Goal: Task Accomplishment & Management: Use online tool/utility

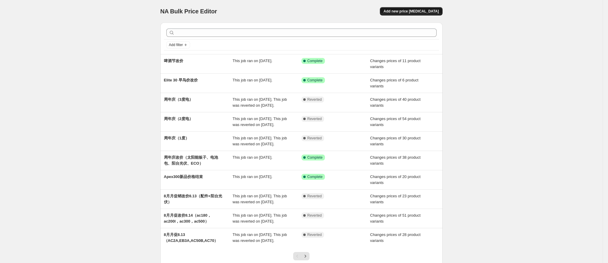
click at [421, 12] on span "Add new price [MEDICAL_DATA]" at bounding box center [410, 11] width 55 height 5
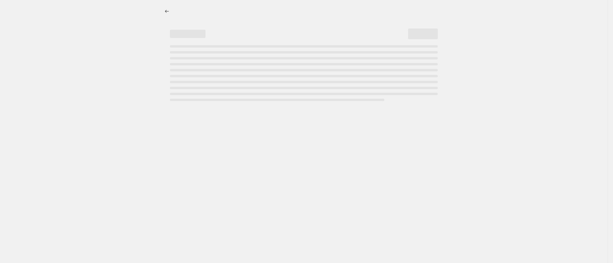
select select "percentage"
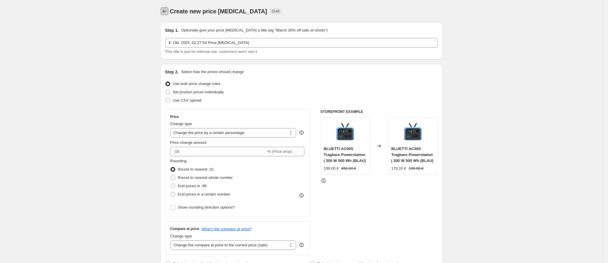
click at [164, 11] on icon "Price change jobs" at bounding box center [165, 11] width 6 height 6
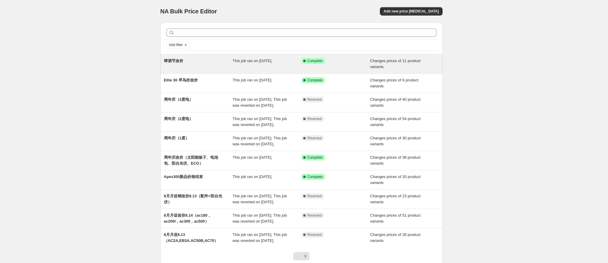
click at [352, 67] on div "Success Complete Complete" at bounding box center [335, 64] width 69 height 12
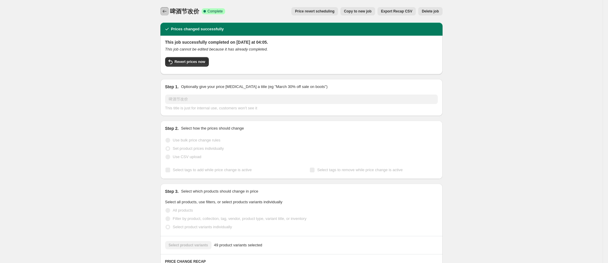
click at [167, 9] on icon "Price change jobs" at bounding box center [165, 11] width 6 height 6
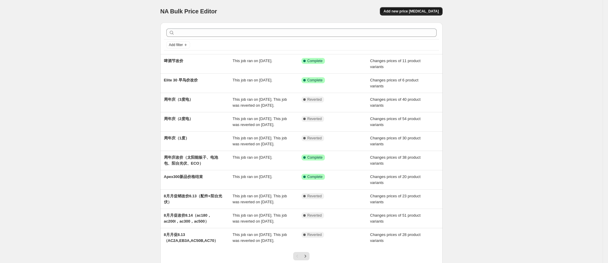
click at [426, 12] on span "Add new price [MEDICAL_DATA]" at bounding box center [410, 11] width 55 height 5
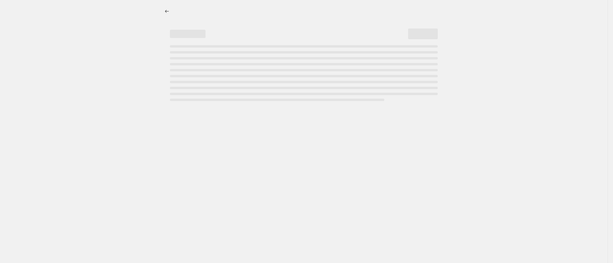
select select "percentage"
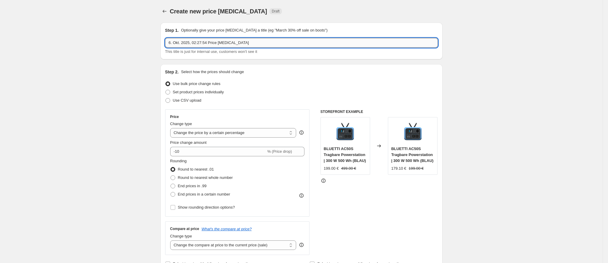
click at [216, 44] on input "6. Okt. 2025, 02:27:54 Price change job" at bounding box center [301, 43] width 273 height 10
drag, startPoint x: 250, startPoint y: 42, endPoint x: 154, endPoint y: 46, distance: 96.3
type input "啤酒节结束，价格恢复"
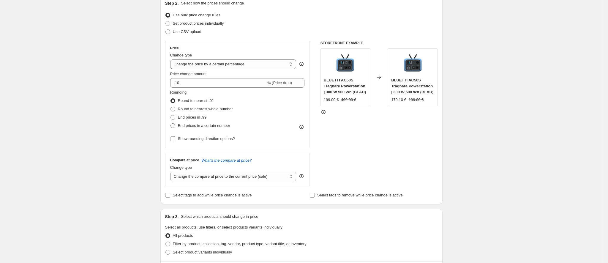
scroll to position [45, 0]
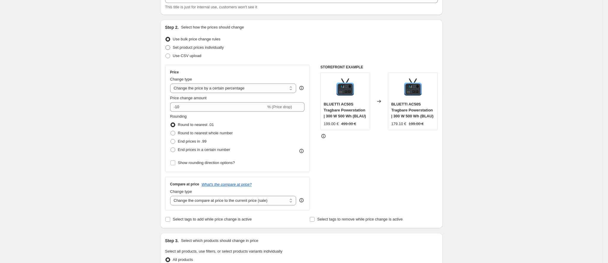
click at [200, 47] on span "Set product prices individually" at bounding box center [198, 47] width 51 height 4
click at [166, 45] on input "Set product prices individually" at bounding box center [165, 45] width 0 height 0
radio input "true"
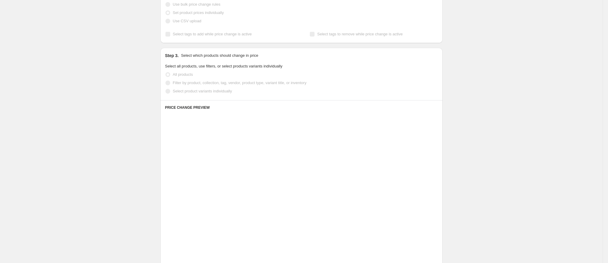
scroll to position [89, 0]
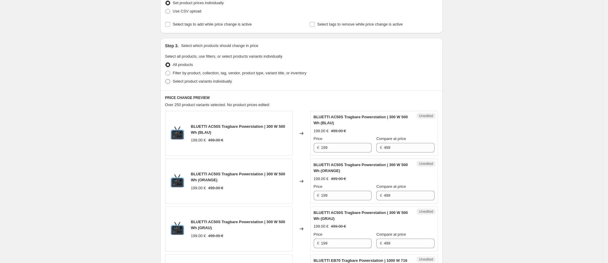
click at [211, 84] on label "Select product variants individually" at bounding box center [198, 81] width 67 height 8
click at [166, 79] on input "Select product variants individually" at bounding box center [165, 79] width 0 height 0
radio input "true"
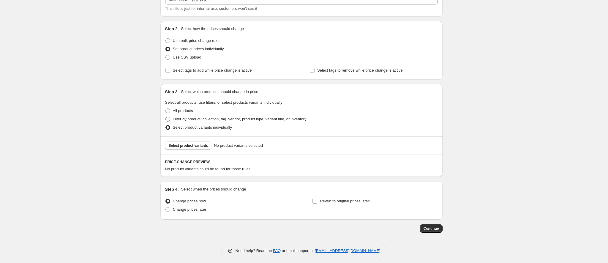
scroll to position [4, 0]
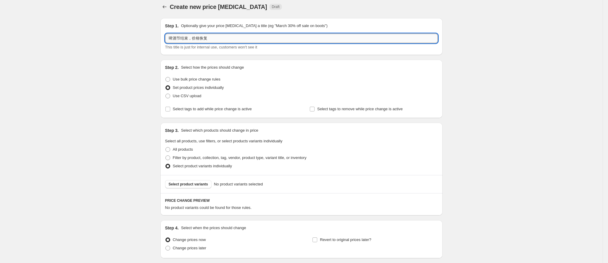
click at [234, 40] on input "啤酒节结束，价格恢复" at bounding box center [301, 39] width 273 height 10
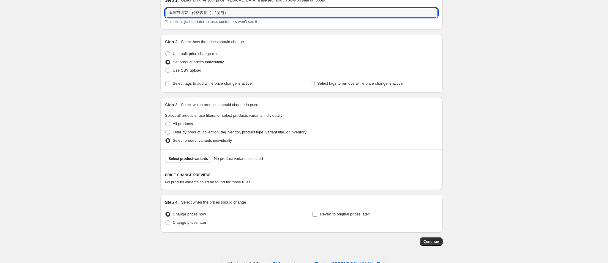
scroll to position [49, 0]
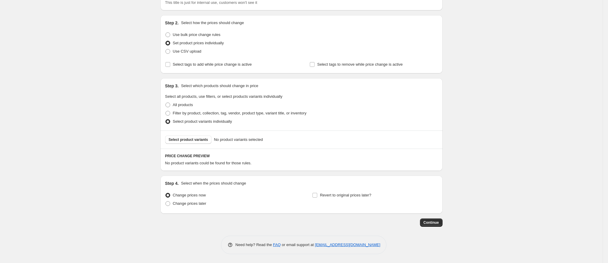
type input "啤酒节结束，价格恢复（1-2度电）"
click at [188, 143] on div "Select product variants No product variants selected" at bounding box center [301, 139] width 282 height 18
click at [188, 140] on span "Select product variants" at bounding box center [188, 139] width 39 height 5
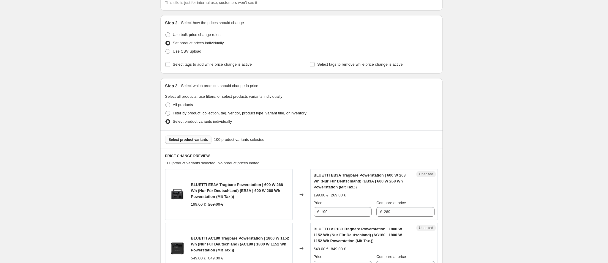
scroll to position [183, 0]
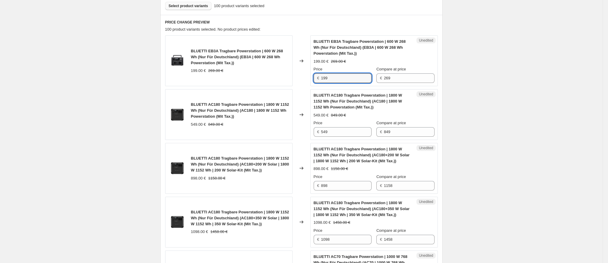
drag, startPoint x: 332, startPoint y: 78, endPoint x: 318, endPoint y: 79, distance: 14.6
click at [318, 79] on div "€ 199" at bounding box center [343, 78] width 58 height 10
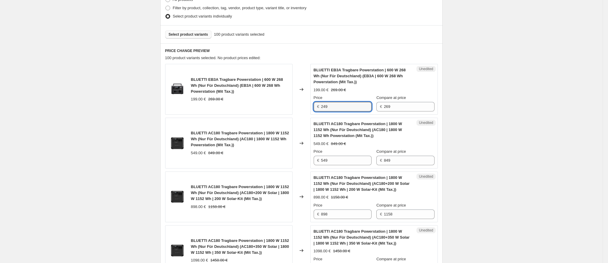
type input "249"
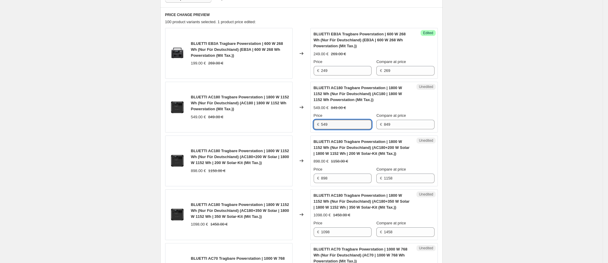
drag, startPoint x: 334, startPoint y: 124, endPoint x: 317, endPoint y: 127, distance: 17.4
click at [317, 127] on div "€ 549" at bounding box center [343, 125] width 58 height 10
type input "699"
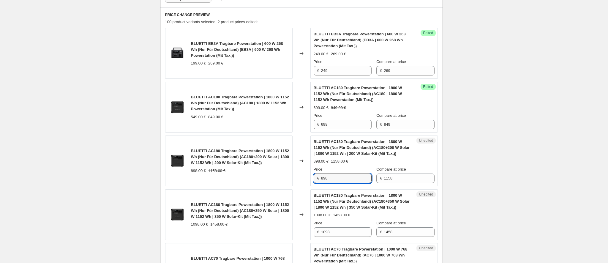
drag, startPoint x: 340, startPoint y: 179, endPoint x: 317, endPoint y: 178, distance: 23.5
click at [317, 178] on div "€ 898" at bounding box center [343, 178] width 58 height 10
type input "1098"
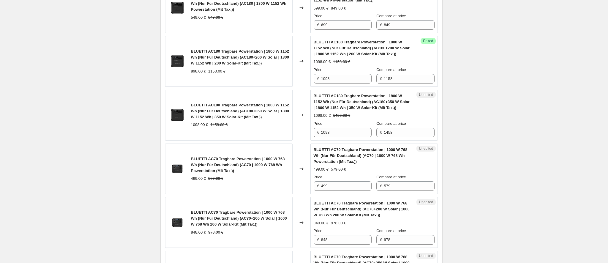
scroll to position [368, 0]
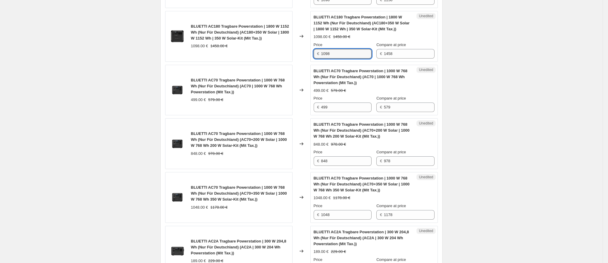
drag, startPoint x: 336, startPoint y: 54, endPoint x: 321, endPoint y: 54, distance: 14.3
click at [321, 54] on div "€ 1098" at bounding box center [343, 54] width 58 height 10
type input "1298"
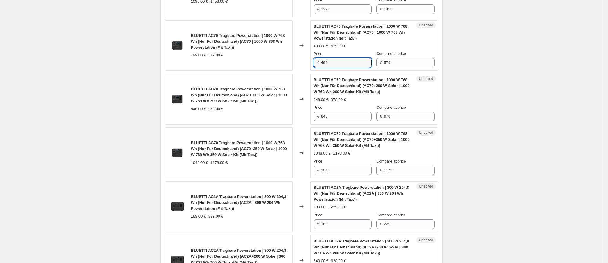
drag, startPoint x: 334, startPoint y: 65, endPoint x: 321, endPoint y: 63, distance: 12.6
click at [321, 63] on div "€ 499" at bounding box center [343, 63] width 58 height 10
type input "549"
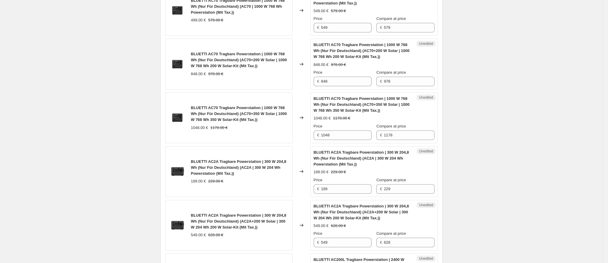
scroll to position [457, 0]
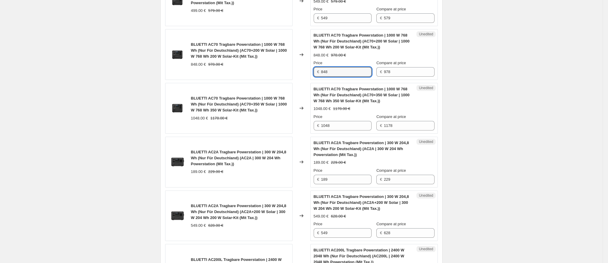
drag, startPoint x: 333, startPoint y: 73, endPoint x: 316, endPoint y: 72, distance: 16.7
click at [316, 73] on div "€ 848" at bounding box center [343, 72] width 58 height 10
type input "898"
click at [552, 84] on div "Create new price change job. This page is ready Create new price change job Dra…" at bounding box center [301, 248] width 602 height 1410
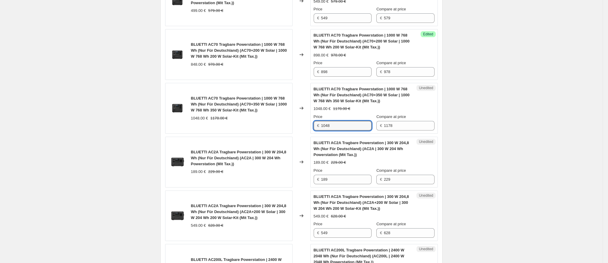
drag, startPoint x: 333, startPoint y: 126, endPoint x: 317, endPoint y: 126, distance: 16.9
click at [317, 126] on div "€ 1048" at bounding box center [343, 126] width 58 height 10
type input "1148"
click at [473, 155] on div "Create new price change job. This page is ready Create new price change job Dra…" at bounding box center [301, 248] width 602 height 1410
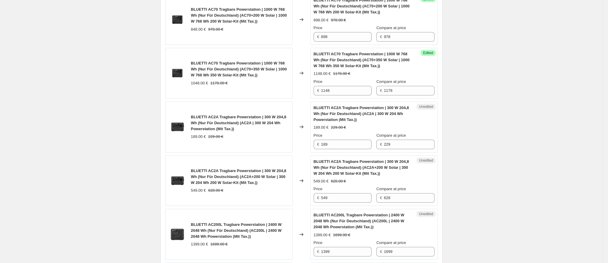
scroll to position [502, 0]
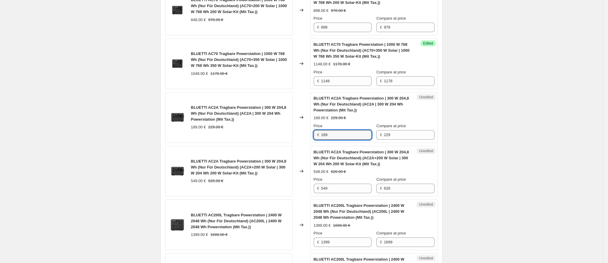
drag, startPoint x: 337, startPoint y: 136, endPoint x: 316, endPoint y: 134, distance: 21.5
click at [316, 134] on div "€ 189" at bounding box center [343, 135] width 58 height 10
type input "229"
click at [492, 175] on div "Create new price change job. This page is ready Create new price change job Dra…" at bounding box center [301, 203] width 602 height 1410
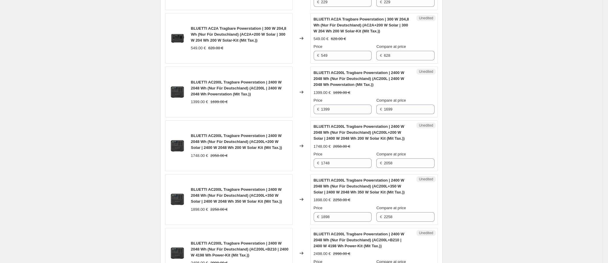
scroll to position [635, 0]
drag, startPoint x: 333, startPoint y: 56, endPoint x: 315, endPoint y: 55, distance: 18.7
click at [315, 55] on div "Unedited BLUETTI AC2A Tragbare Powerstation | 300 W 204,8 Wh (Nur Für Deutschla…" at bounding box center [373, 37] width 127 height 51
type input "628"
click at [492, 88] on div "Create new price change job. This page is ready Create new price change job Dra…" at bounding box center [301, 70] width 602 height 1410
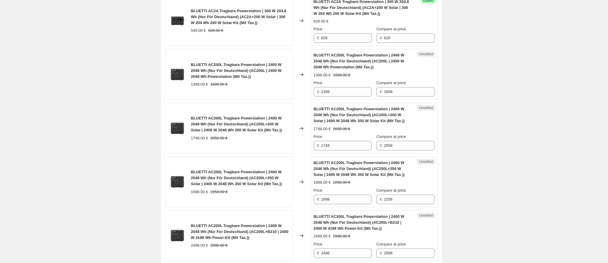
scroll to position [680, 0]
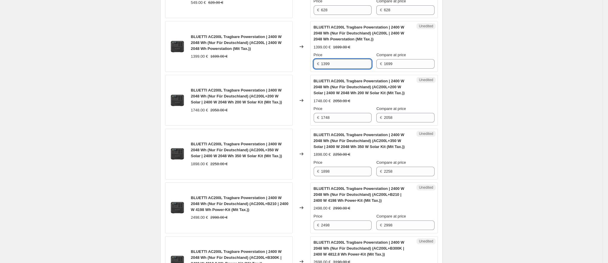
drag, startPoint x: 336, startPoint y: 67, endPoint x: 323, endPoint y: 67, distance: 13.1
click at [323, 67] on input "1399" at bounding box center [346, 64] width 50 height 10
type input "1499"
click at [454, 97] on div "Create new price change job. This page is ready Create new price change job Dra…" at bounding box center [301, 25] width 602 height 1410
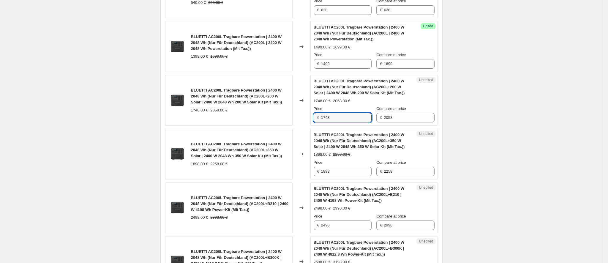
drag, startPoint x: 337, startPoint y: 123, endPoint x: 319, endPoint y: 122, distance: 18.7
click at [319, 122] on div "€ 1748" at bounding box center [343, 118] width 58 height 10
type input "1898"
click at [483, 168] on div "Create new price change job. This page is ready Create new price change job Dra…" at bounding box center [301, 25] width 602 height 1410
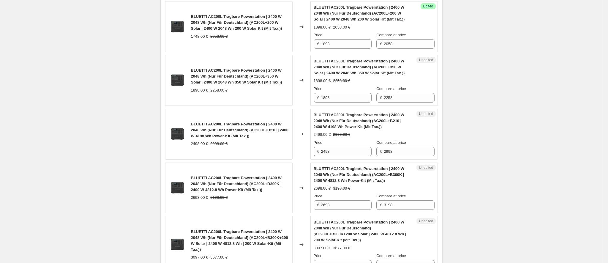
scroll to position [769, 0]
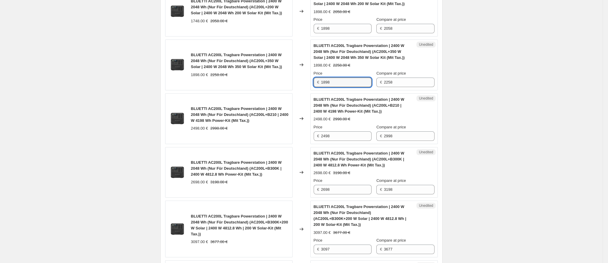
drag, startPoint x: 338, startPoint y: 85, endPoint x: 320, endPoint y: 84, distance: 17.9
click at [320, 84] on div "€ 1898" at bounding box center [343, 82] width 58 height 10
type input "2048"
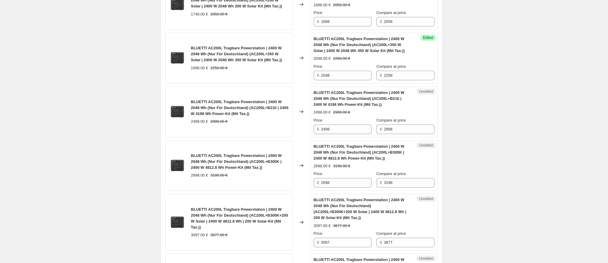
scroll to position [814, 0]
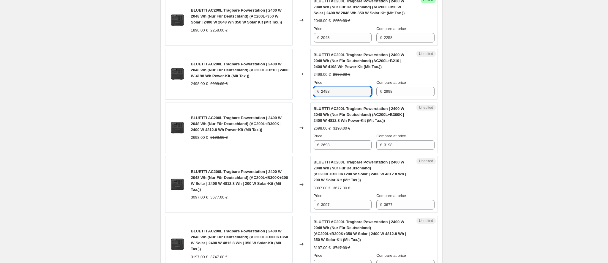
drag, startPoint x: 334, startPoint y: 95, endPoint x: 321, endPoint y: 95, distance: 12.8
click at [321, 95] on div "€ 2498" at bounding box center [343, 92] width 58 height 10
drag, startPoint x: 335, startPoint y: 96, endPoint x: 320, endPoint y: 97, distance: 14.6
click at [320, 96] on div "€ 2498" at bounding box center [343, 92] width 58 height 10
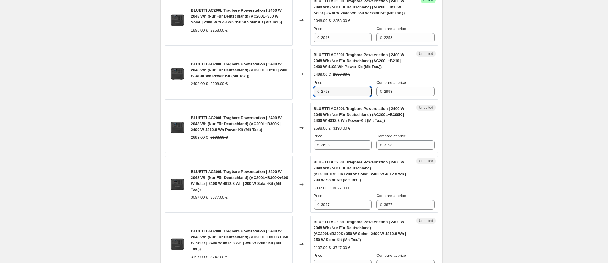
type input "2798"
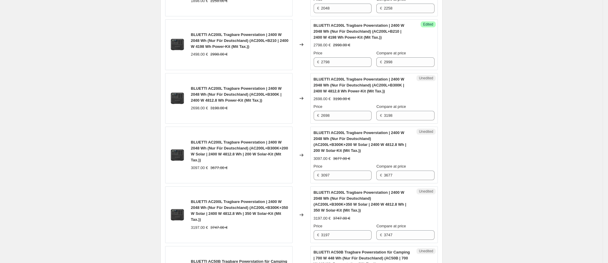
scroll to position [858, 0]
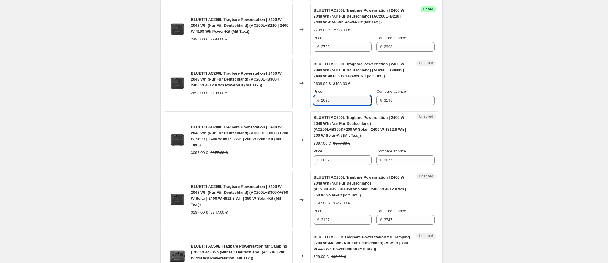
drag, startPoint x: 339, startPoint y: 101, endPoint x: 318, endPoint y: 102, distance: 20.8
click at [318, 102] on div "€ 2698" at bounding box center [343, 101] width 58 height 10
type input "2998"
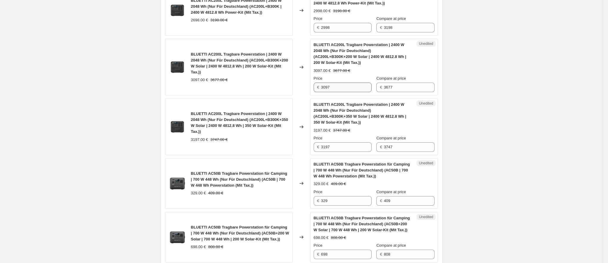
scroll to position [903, 0]
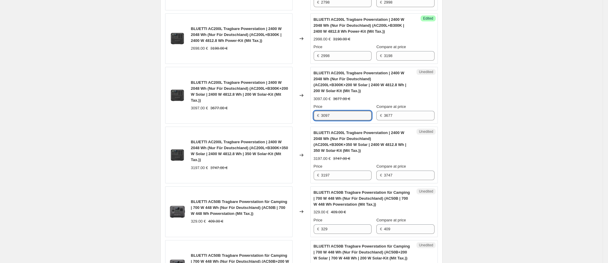
drag, startPoint x: 345, startPoint y: 114, endPoint x: 314, endPoint y: 115, distance: 30.6
click at [314, 115] on div "Unedited BLUETTI AC200L Tragbare Powerstation | 2400 W 2048 Wh (Nur Für Deutsch…" at bounding box center [373, 95] width 127 height 57
type input "3397"
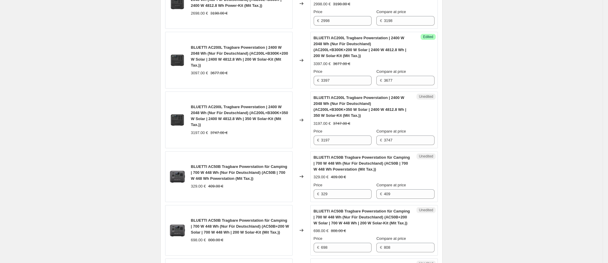
scroll to position [947, 0]
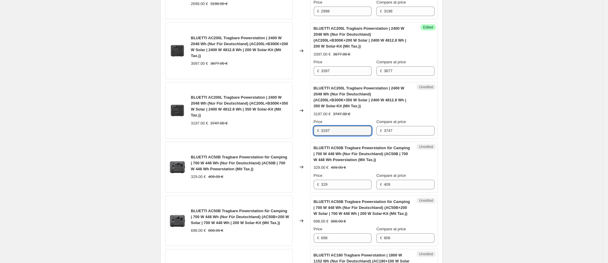
drag, startPoint x: 341, startPoint y: 135, endPoint x: 316, endPoint y: 135, distance: 24.9
click at [316, 135] on div "€ 3197" at bounding box center [343, 131] width 58 height 10
type input "3547"
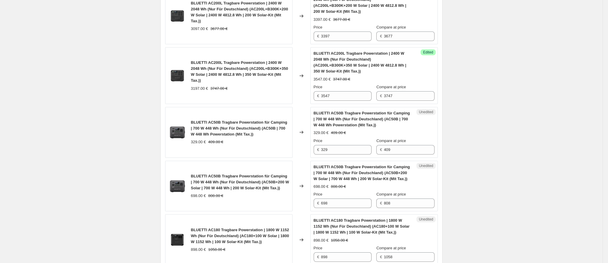
scroll to position [992, 0]
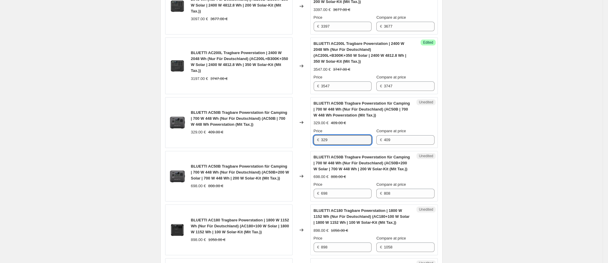
drag, startPoint x: 338, startPoint y: 142, endPoint x: 314, endPoint y: 143, distance: 23.2
click at [314, 143] on div "Unedited BLUETTI AC50B Tragbare Powerstation für Camping | 700 W 448 Wh (Nur Fü…" at bounding box center [373, 122] width 127 height 51
type input "4"
type input "379"
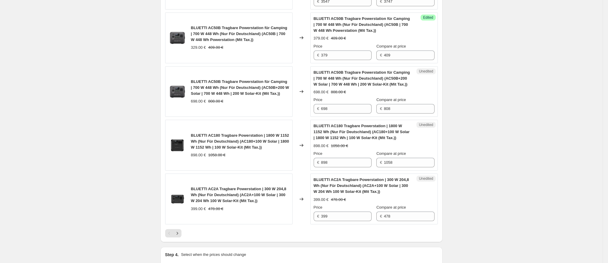
scroll to position [1081, 0]
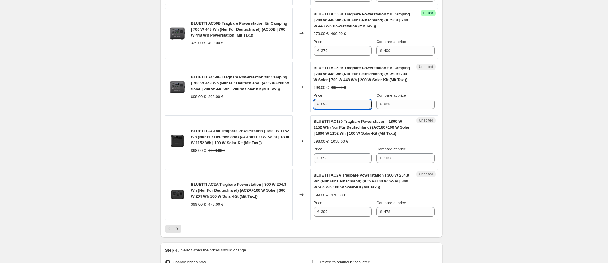
drag, startPoint x: 349, startPoint y: 106, endPoint x: 315, endPoint y: 105, distance: 34.4
click at [315, 105] on div "Unedited BLUETTI AC50B Tragbare Powerstation für Camping | 700 W 448 Wh (Nur Fü…" at bounding box center [373, 87] width 127 height 51
type input "748"
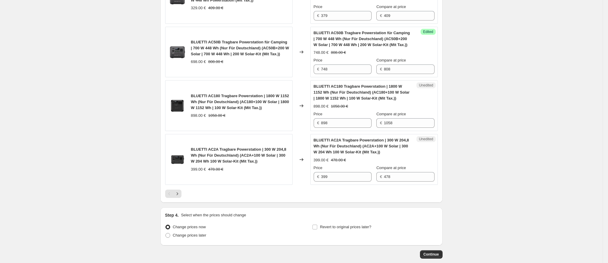
scroll to position [1125, 0]
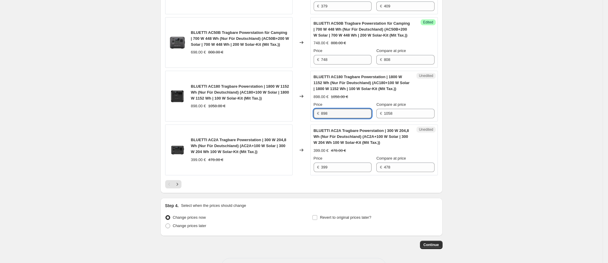
drag, startPoint x: 335, startPoint y: 117, endPoint x: 317, endPoint y: 119, distance: 18.5
click at [317, 118] on div "€ 898" at bounding box center [343, 114] width 58 height 10
type input "948"
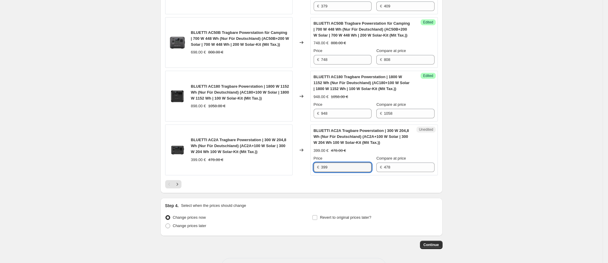
drag, startPoint x: 349, startPoint y: 173, endPoint x: 308, endPoint y: 171, distance: 41.6
click at [308, 171] on div "BLUETTI AC2A Tragbare Powerstation | 300 W 204,8 Wh (Nur Für Deutschland) (AC2A…" at bounding box center [301, 149] width 273 height 51
type input "449"
click at [181, 183] on button "Next" at bounding box center [177, 184] width 8 height 8
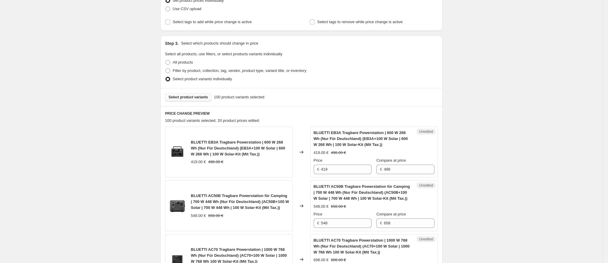
scroll to position [101, 0]
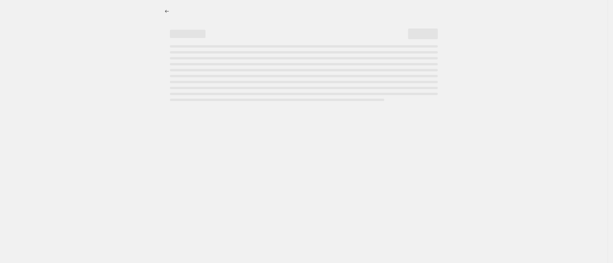
select select "percentage"
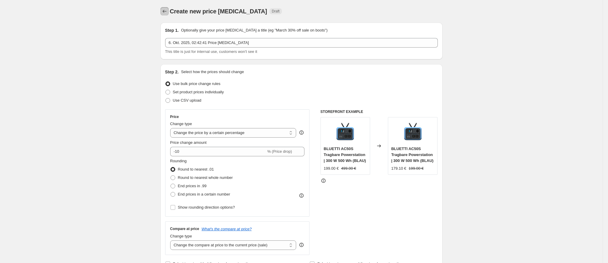
click at [165, 12] on icon "Price change jobs" at bounding box center [165, 11] width 6 height 6
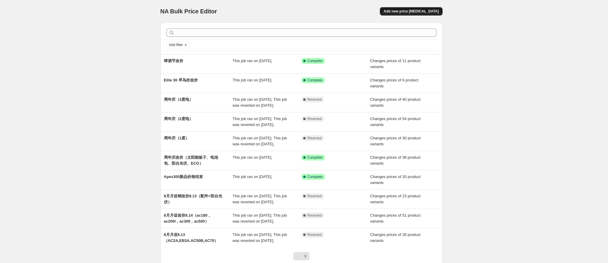
click at [430, 10] on span "Add new price [MEDICAL_DATA]" at bounding box center [410, 11] width 55 height 5
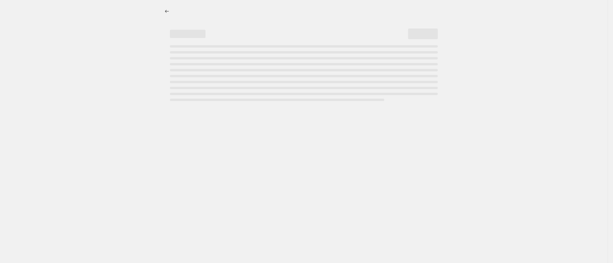
select select "percentage"
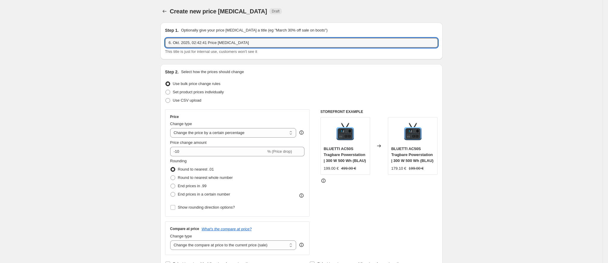
drag, startPoint x: 247, startPoint y: 42, endPoint x: 145, endPoint y: 58, distance: 103.0
type input "啤酒节恢复原价（一度电）"
click at [200, 92] on span "Set product prices individually" at bounding box center [198, 92] width 51 height 4
click at [166, 90] on input "Set product prices individually" at bounding box center [165, 90] width 0 height 0
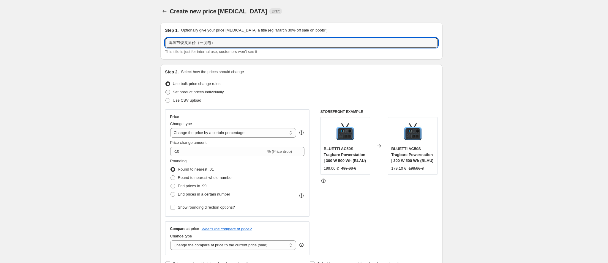
radio input "true"
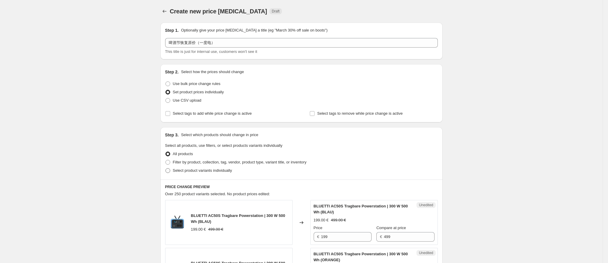
click at [202, 171] on span "Select product variants individually" at bounding box center [202, 170] width 59 height 4
click at [166, 168] on input "Select product variants individually" at bounding box center [165, 168] width 0 height 0
radio input "true"
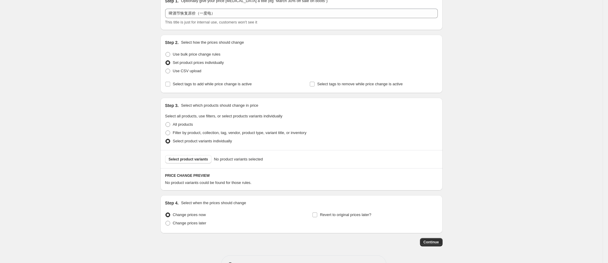
scroll to position [45, 0]
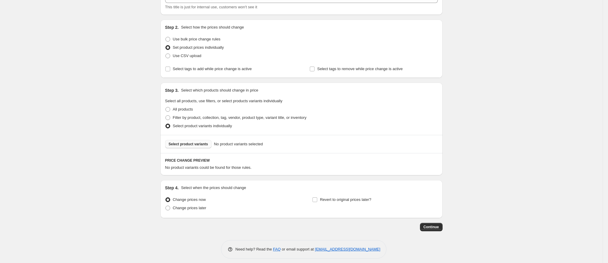
click at [196, 142] on span "Select product variants" at bounding box center [188, 144] width 39 height 5
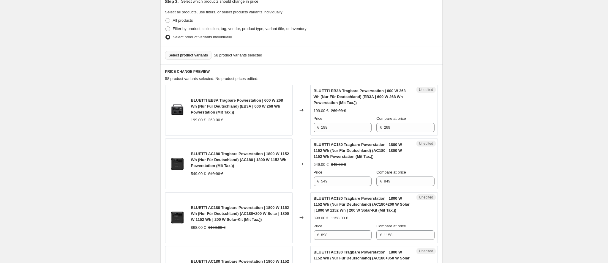
scroll to position [178, 0]
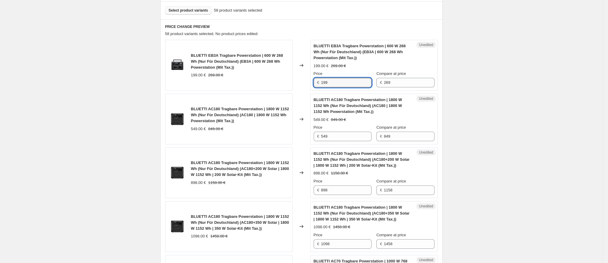
drag, startPoint x: 338, startPoint y: 80, endPoint x: 301, endPoint y: 79, distance: 36.5
click at [301, 79] on div "BLUETTI EB3A Tragbare Powerstation | 600 W 268 Wh (Nur Für Deutschland) (EB3A |…" at bounding box center [301, 65] width 273 height 51
type input "249"
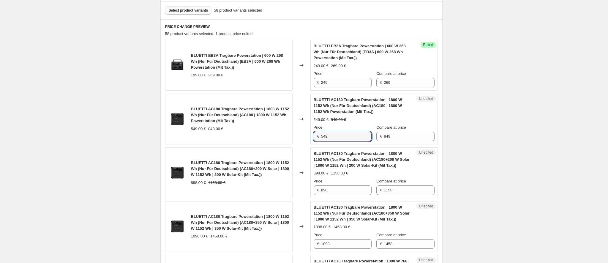
drag, startPoint x: 345, startPoint y: 138, endPoint x: 304, endPoint y: 135, distance: 40.8
click at [304, 135] on div "BLUETTI AC180 Tragbare Powerstation | 1800 W 1152 Wh (Nur Für Deutschland) (AC1…" at bounding box center [301, 119] width 273 height 51
type input "699"
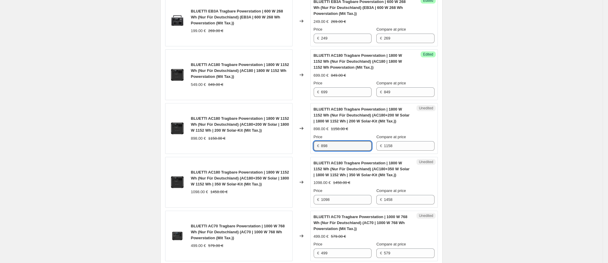
drag, startPoint x: 333, startPoint y: 144, endPoint x: 310, endPoint y: 143, distance: 23.8
click at [310, 143] on div "BLUETTI AC180 Tragbare Powerstation | 1800 W 1152 Wh (Nur Für Deutschland) (AC1…" at bounding box center [301, 128] width 273 height 51
type input "1098"
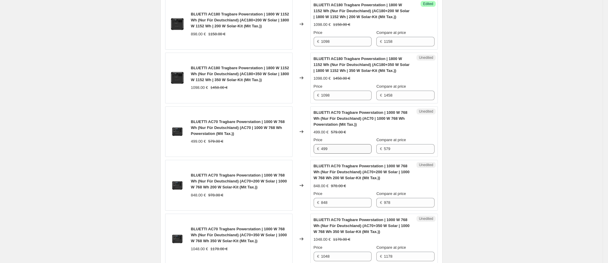
scroll to position [312, 0]
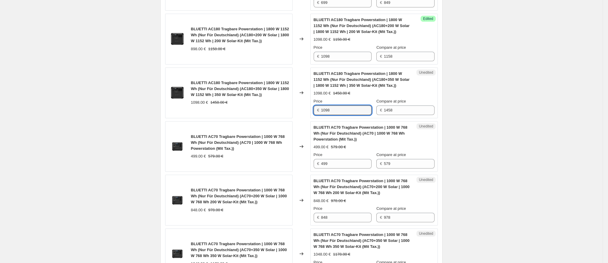
drag, startPoint x: 339, startPoint y: 111, endPoint x: 317, endPoint y: 112, distance: 22.9
click at [317, 112] on div "€ 1098" at bounding box center [343, 110] width 58 height 10
type input "1298"
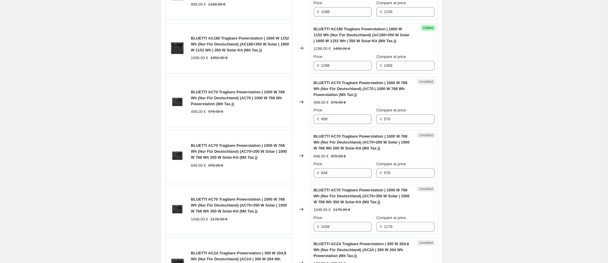
scroll to position [401, 0]
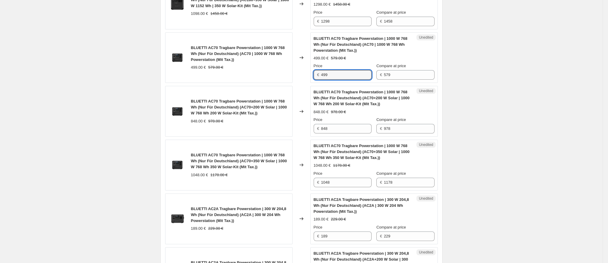
drag, startPoint x: 336, startPoint y: 74, endPoint x: 314, endPoint y: 73, distance: 21.7
click at [314, 73] on div "Unedited BLUETTI AC70 Tragbare Powerstation | 1000 W 768 Wh (Nur Für Deutschlan…" at bounding box center [373, 57] width 127 height 51
type input "549"
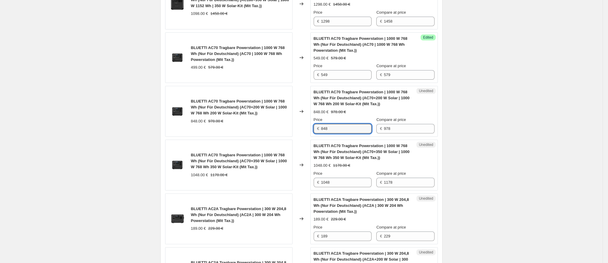
drag, startPoint x: 330, startPoint y: 127, endPoint x: 304, endPoint y: 128, distance: 25.5
click at [304, 128] on div "BLUETTI AC70 Tragbare Powerstation | 1000 W 768 Wh (Nur Für Deutschland) (AC70+…" at bounding box center [301, 111] width 273 height 51
type input "898"
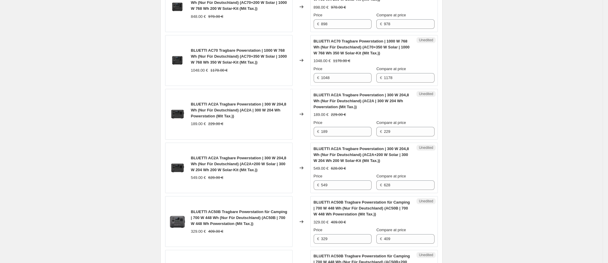
scroll to position [490, 0]
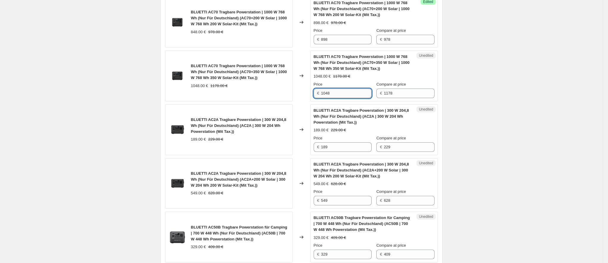
click at [327, 93] on input "1048" at bounding box center [346, 93] width 50 height 10
type input "1148"
click at [489, 103] on div "Create new price [MEDICAL_DATA]. This page is ready Create new price [MEDICAL_D…" at bounding box center [301, 209] width 602 height 1399
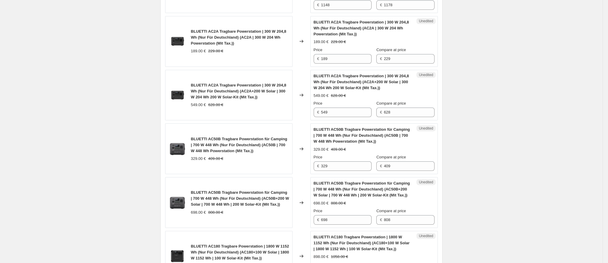
scroll to position [579, 0]
drag, startPoint x: 336, startPoint y: 59, endPoint x: 311, endPoint y: 59, distance: 24.6
click at [311, 59] on div "BLUETTI AC2A Tragbare Powerstation | 300 W 204,8 Wh (Nur Für Deutschland) (AC2A…" at bounding box center [301, 40] width 273 height 51
type input "229"
click at [472, 116] on div "Create new price [MEDICAL_DATA]. This page is ready Create new price [MEDICAL_D…" at bounding box center [301, 120] width 602 height 1399
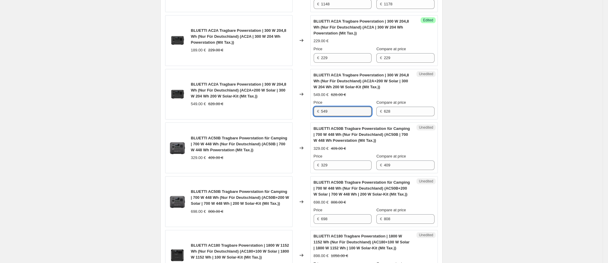
drag, startPoint x: 350, startPoint y: 111, endPoint x: 304, endPoint y: 113, distance: 46.4
click at [304, 114] on div "BLUETTI AC2A Tragbare Powerstation | 300 W 204,8 Wh (Nur Für Deutschland) (AC2A…" at bounding box center [301, 94] width 273 height 51
type input "628"
click at [312, 114] on div "BLUETTI AC2A Tragbare Powerstation | 300 W 204,8 Wh (Nur Für Deutschland) (AC2A…" at bounding box center [301, 94] width 273 height 51
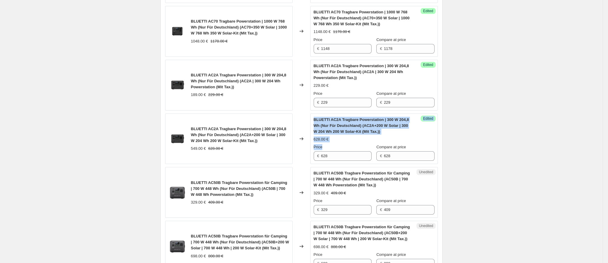
click at [493, 132] on div "Create new price [MEDICAL_DATA]. This page is ready Create new price [MEDICAL_D…" at bounding box center [301, 165] width 602 height 1399
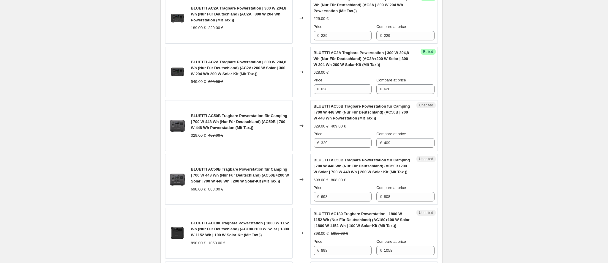
scroll to position [668, 0]
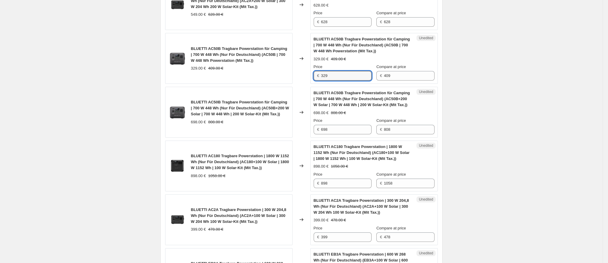
drag, startPoint x: 336, startPoint y: 77, endPoint x: 313, endPoint y: 77, distance: 22.6
click at [313, 77] on div "Unedited BLUETTI AC50B Tragbare Powerstation für Camping | 700 W 448 Wh (Nur Fü…" at bounding box center [373, 58] width 127 height 51
type input "379"
click at [492, 86] on div "Create new price [MEDICAL_DATA]. This page is ready Create new price [MEDICAL_D…" at bounding box center [301, 31] width 602 height 1399
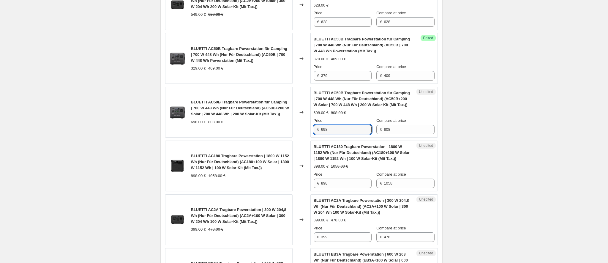
drag, startPoint x: 333, startPoint y: 130, endPoint x: 311, endPoint y: 131, distance: 22.9
click at [312, 131] on div "BLUETTI AC50B Tragbare Powerstation für Camping | 700 W 448 Wh (Nur Für Deutsch…" at bounding box center [301, 112] width 273 height 51
type input "748"
click at [530, 204] on div "Create new price [MEDICAL_DATA]. This page is ready Create new price [MEDICAL_D…" at bounding box center [301, 31] width 602 height 1399
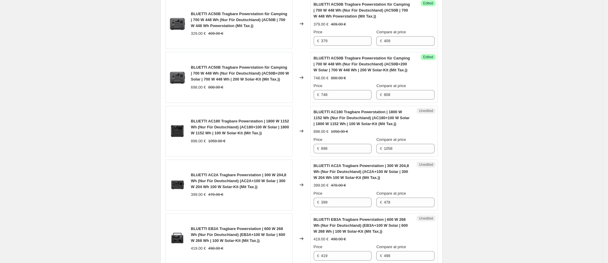
scroll to position [757, 0]
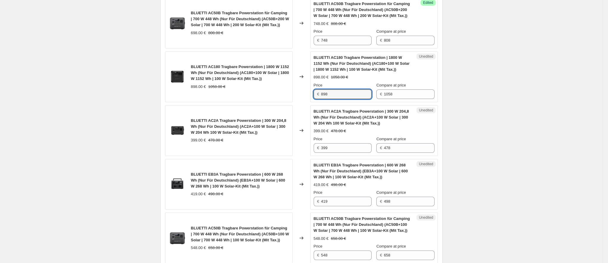
drag, startPoint x: 334, startPoint y: 96, endPoint x: 319, endPoint y: 96, distance: 15.1
click at [319, 96] on div "€ 898" at bounding box center [343, 94] width 58 height 10
type input "948"
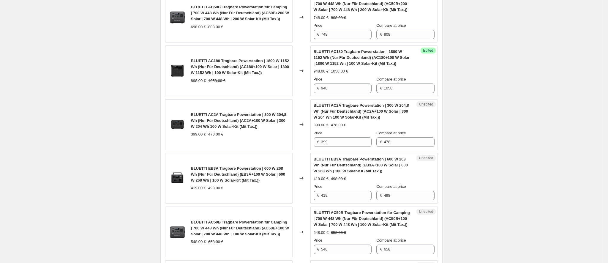
scroll to position [801, 0]
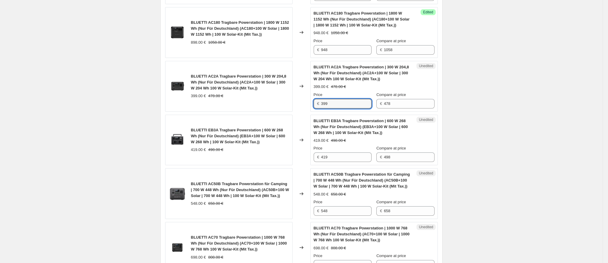
drag, startPoint x: 337, startPoint y: 103, endPoint x: 312, endPoint y: 102, distance: 24.7
click at [312, 102] on div "Unedited BLUETTI AC2A Tragbare Powerstation | 300 W 204,8 Wh (Nur Für Deutschla…" at bounding box center [373, 86] width 127 height 51
type input "449"
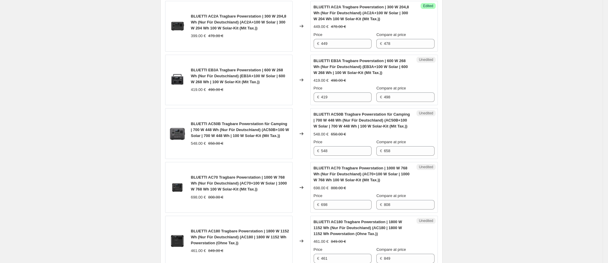
scroll to position [846, 0]
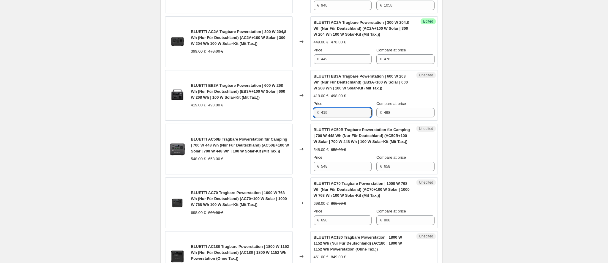
drag, startPoint x: 336, startPoint y: 116, endPoint x: 314, endPoint y: 115, distance: 22.0
click at [314, 115] on div "Unedited BLUETTI EB3A Tragbare Powerstation | 600 W 268 Wh (Nur Für Deutschland…" at bounding box center [373, 95] width 127 height 51
type input "469"
drag, startPoint x: 337, startPoint y: 167, endPoint x: 311, endPoint y: 166, distance: 25.5
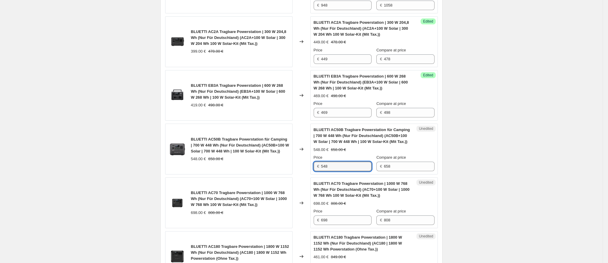
click at [311, 166] on div "BLUETTI AC50B Tragbare Powerstation für Camping | 700 W 448 Wh (Nur Für Deutsch…" at bounding box center [301, 149] width 273 height 51
type input "598"
drag, startPoint x: 530, startPoint y: 104, endPoint x: 519, endPoint y: 105, distance: 10.7
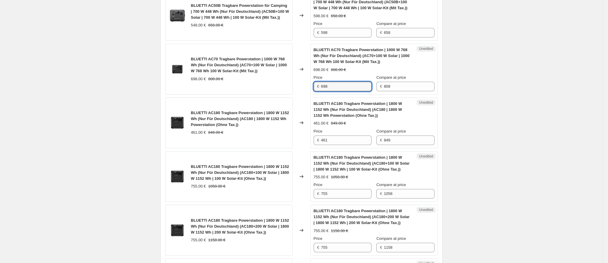
drag, startPoint x: 326, startPoint y: 90, endPoint x: 317, endPoint y: 89, distance: 8.9
click at [317, 89] on div "€ 698" at bounding box center [343, 87] width 58 height 10
type input "748"
drag, startPoint x: 539, startPoint y: 106, endPoint x: 533, endPoint y: 110, distance: 7.2
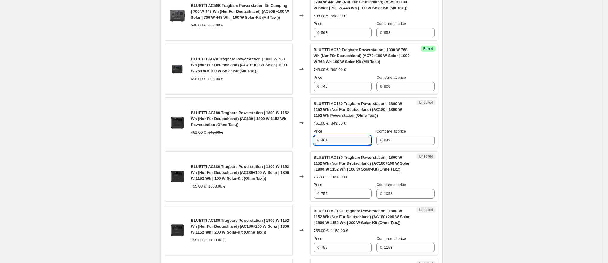
drag, startPoint x: 341, startPoint y: 143, endPoint x: 301, endPoint y: 142, distance: 40.1
click at [301, 142] on div "BLUETTI AC180 Tragbare Powerstation | 1800 W 1152 Wh (Nur Für Deutschland) (AC1…" at bounding box center [301, 122] width 273 height 51
type input "587"
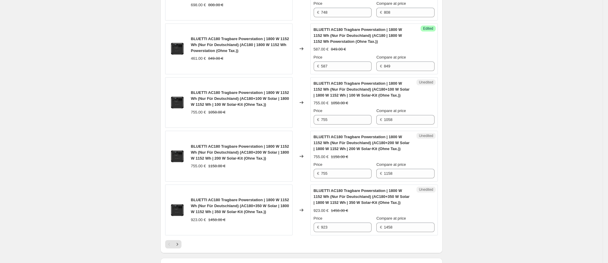
scroll to position [1069, 0]
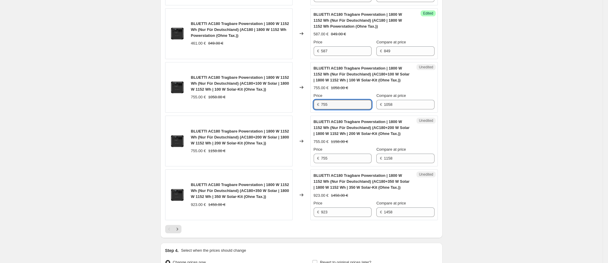
drag, startPoint x: 340, startPoint y: 107, endPoint x: 317, endPoint y: 107, distance: 23.5
click at [317, 107] on div "€ 755" at bounding box center [343, 105] width 58 height 10
type input "797"
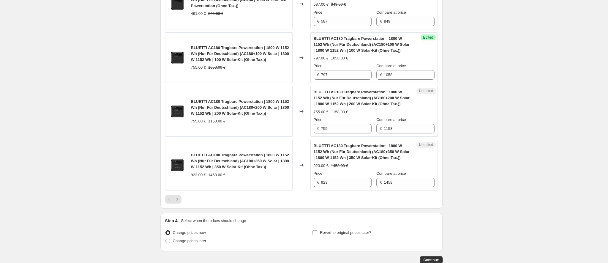
scroll to position [1113, 0]
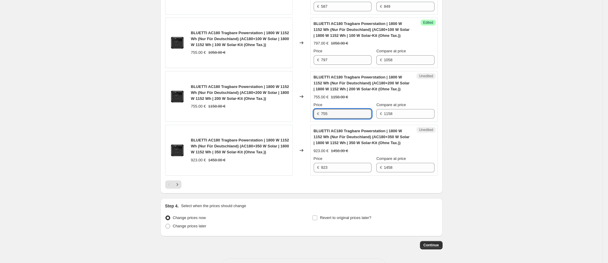
drag, startPoint x: 320, startPoint y: 114, endPoint x: 295, endPoint y: 111, distance: 25.4
click at [295, 111] on div "BLUETTI AC180 Tragbare Powerstation | 1800 W 1152 Wh (Nur Für Deutschland) (AC1…" at bounding box center [301, 96] width 273 height 51
type input "923"
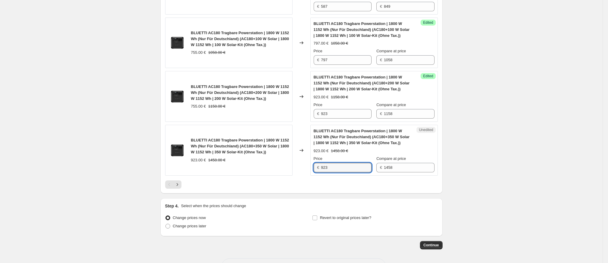
drag, startPoint x: 334, startPoint y: 168, endPoint x: 319, endPoint y: 165, distance: 15.6
click at [319, 166] on div "€ 923" at bounding box center [343, 168] width 58 height 10
type input "1091"
click at [177, 185] on icon "Next" at bounding box center [177, 184] width 6 height 6
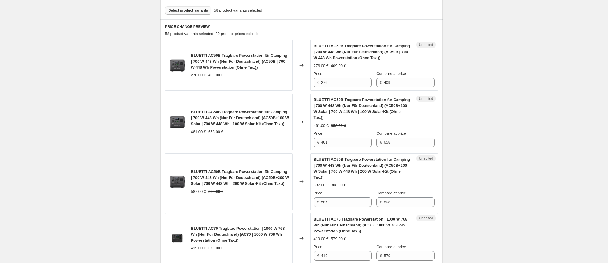
scroll to position [188, 0]
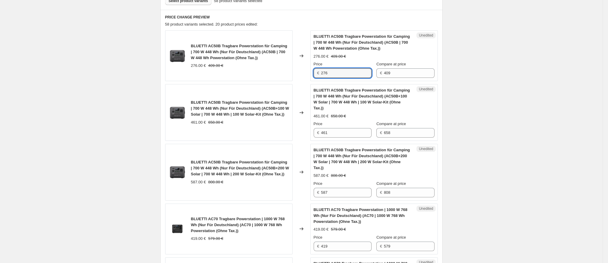
drag, startPoint x: 332, startPoint y: 75, endPoint x: 309, endPoint y: 75, distance: 22.9
click at [309, 75] on div "BLUETTI AC50B Tragbare Powerstation für Camping | 700 W 448 Wh (Nur Für Deutsch…" at bounding box center [301, 55] width 273 height 51
type input "318"
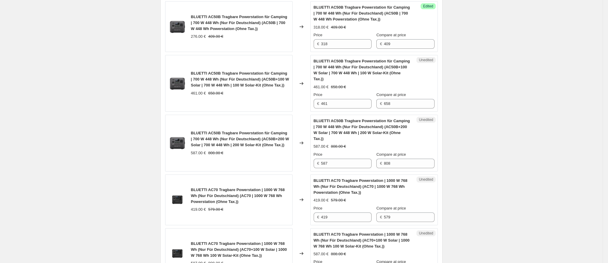
scroll to position [232, 0]
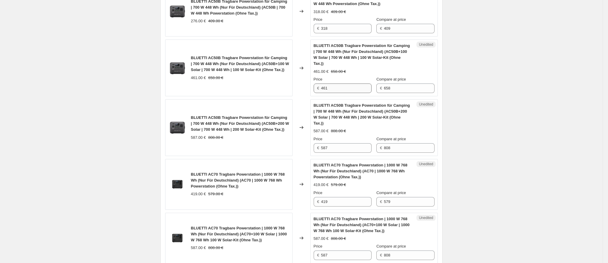
drag, startPoint x: 337, startPoint y: 77, endPoint x: 325, endPoint y: 77, distance: 12.8
click at [325, 77] on div "Price € 461" at bounding box center [343, 84] width 58 height 17
drag, startPoint x: 334, startPoint y: 81, endPoint x: 310, endPoint y: 81, distance: 24.4
click at [310, 81] on div "BLUETTI AC50B Tragbare Powerstation für Camping | 700 W 448 Wh (Nur Für Deutsch…" at bounding box center [301, 67] width 273 height 57
type input "503"
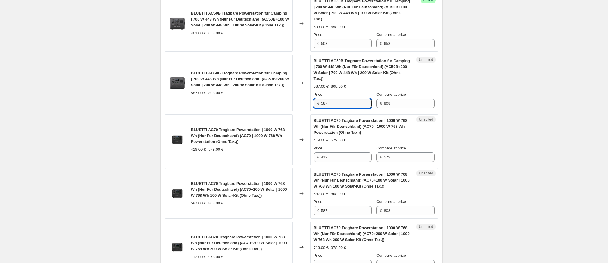
drag, startPoint x: 326, startPoint y: 92, endPoint x: 309, endPoint y: 90, distance: 16.4
click at [310, 90] on div "BLUETTI AC50B Tragbare Powerstation für Camping | 700 W 448 Wh (Nur Für Deutsch…" at bounding box center [301, 83] width 273 height 57
type input "748"
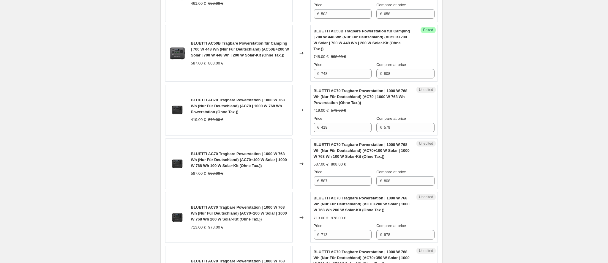
scroll to position [321, 0]
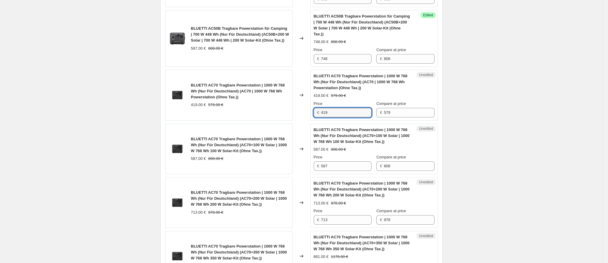
drag, startPoint x: 338, startPoint y: 105, endPoint x: 318, endPoint y: 103, distance: 20.2
click at [318, 108] on div "€ 419" at bounding box center [343, 113] width 58 height 10
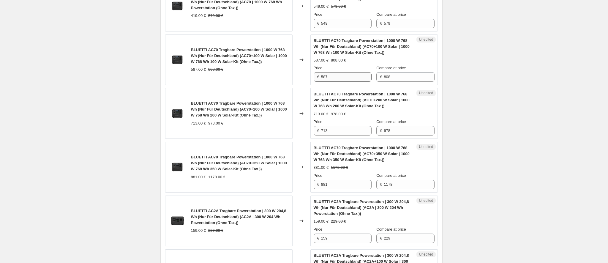
scroll to position [366, 0]
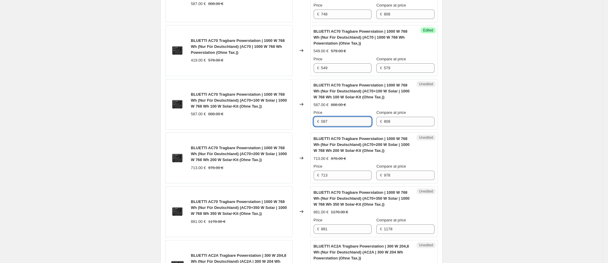
click at [335, 117] on input "587" at bounding box center [346, 122] width 50 height 10
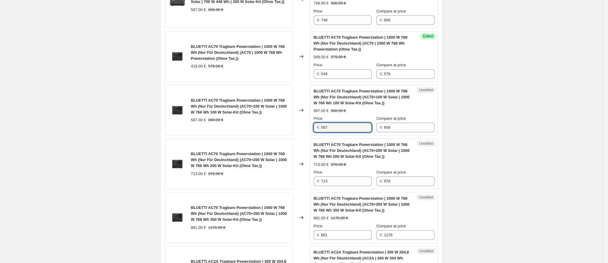
scroll to position [277, 0]
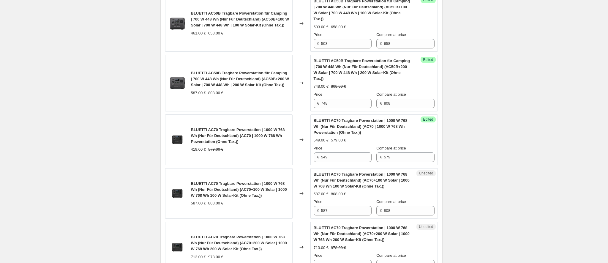
drag, startPoint x: 336, startPoint y: 140, endPoint x: 325, endPoint y: 138, distance: 11.1
click at [325, 145] on div "Price € 549" at bounding box center [343, 153] width 58 height 17
drag, startPoint x: 335, startPoint y: 143, endPoint x: 320, endPoint y: 143, distance: 15.1
click at [320, 152] on div "€ 549" at bounding box center [343, 157] width 58 height 10
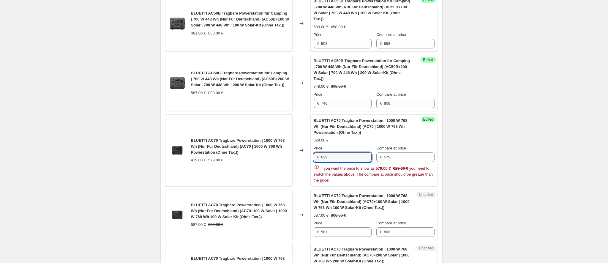
drag, startPoint x: 340, startPoint y: 148, endPoint x: 317, endPoint y: 148, distance: 23.2
click at [317, 152] on div "€ 629" at bounding box center [343, 157] width 58 height 10
type input "461"
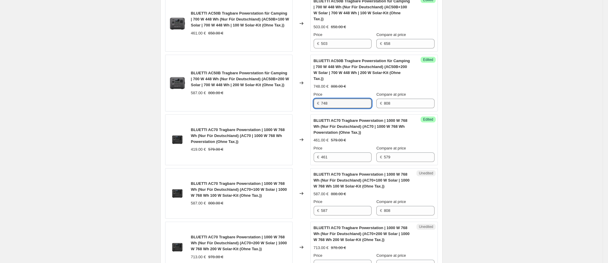
drag, startPoint x: 336, startPoint y: 92, endPoint x: 307, endPoint y: 92, distance: 28.5
click at [308, 92] on div "BLUETTI AC50B Tragbare Powerstation für Camping | 700 W 448 Wh (Nur Für Deutsch…" at bounding box center [301, 83] width 273 height 57
type input "629"
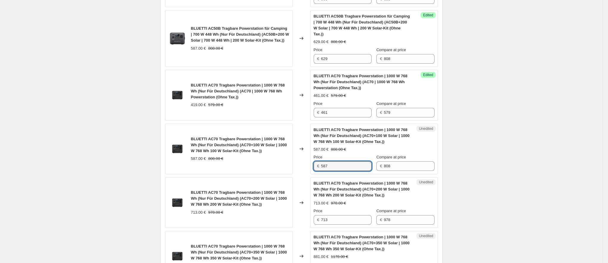
drag, startPoint x: 325, startPoint y: 155, endPoint x: 312, endPoint y: 154, distance: 12.8
click at [312, 154] on div "Unedited BLUETTI AC70 Tragbare Powerstation | 1000 W 768 Wh (Nur Für Deutschlan…" at bounding box center [373, 149] width 127 height 51
type input "629"
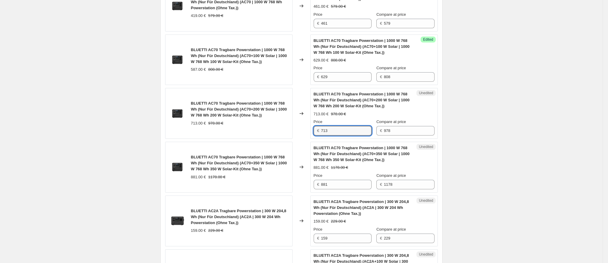
drag, startPoint x: 339, startPoint y: 120, endPoint x: 312, endPoint y: 119, distance: 27.3
click at [312, 119] on div "BLUETTI AC70 Tragbare Powerstation | 1000 W 768 Wh (Nur Für Deutschland) (AC70+…" at bounding box center [301, 113] width 273 height 51
type input "755"
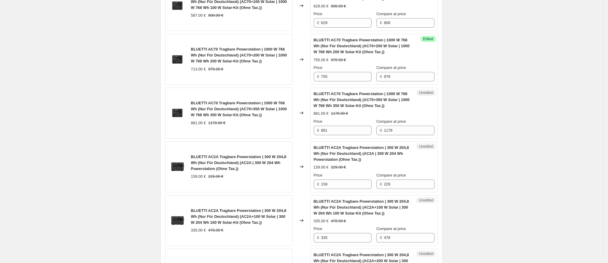
scroll to position [455, 0]
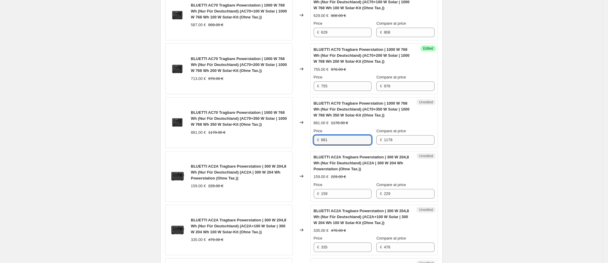
drag, startPoint x: 339, startPoint y: 131, endPoint x: 317, endPoint y: 128, distance: 22.4
click at [317, 135] on div "€ 881" at bounding box center [343, 140] width 58 height 10
type input "965"
click at [538, 129] on div "Create new price [MEDICAL_DATA]. This page is ready Create new price [MEDICAL_D…" at bounding box center [301, 253] width 602 height 1416
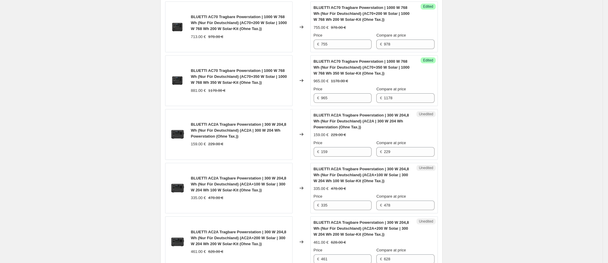
scroll to position [544, 0]
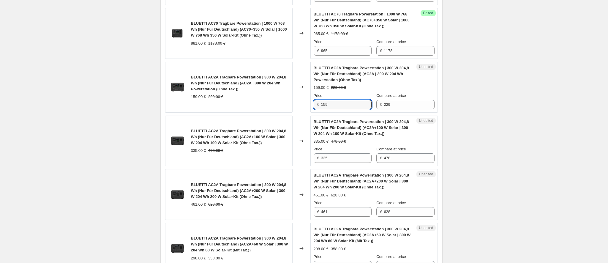
drag, startPoint x: 338, startPoint y: 91, endPoint x: 316, endPoint y: 89, distance: 22.0
click at [316, 100] on div "€ 159" at bounding box center [343, 105] width 58 height 10
type input "192"
click at [460, 92] on div "Create new price [MEDICAL_DATA]. This page is ready Create new price [MEDICAL_D…" at bounding box center [301, 164] width 602 height 1416
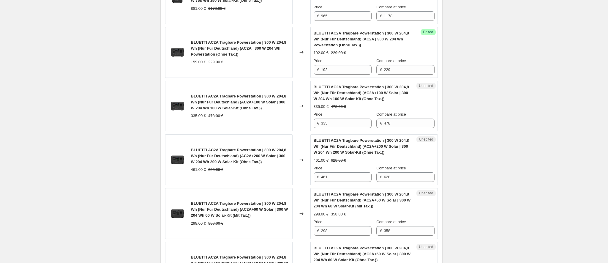
scroll to position [589, 0]
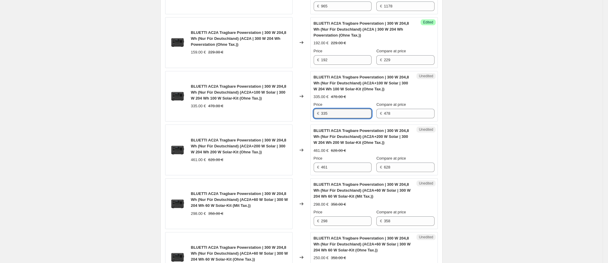
drag, startPoint x: 330, startPoint y: 105, endPoint x: 313, endPoint y: 106, distance: 17.5
click at [313, 106] on div "Unedited BLUETTI AC2A Tragbare Powerstation | 300 W 204,8 Wh (Nur Für Deutschla…" at bounding box center [373, 96] width 127 height 51
type input "377"
click at [488, 131] on div "Create new price [MEDICAL_DATA]. This page is ready Create new price [MEDICAL_D…" at bounding box center [301, 119] width 602 height 1416
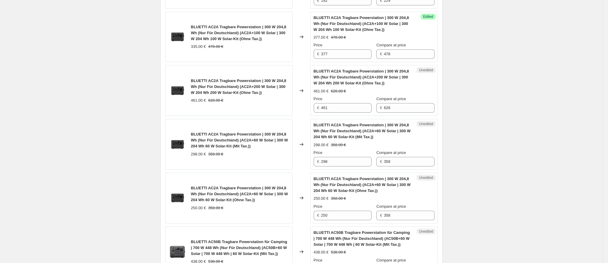
scroll to position [633, 0]
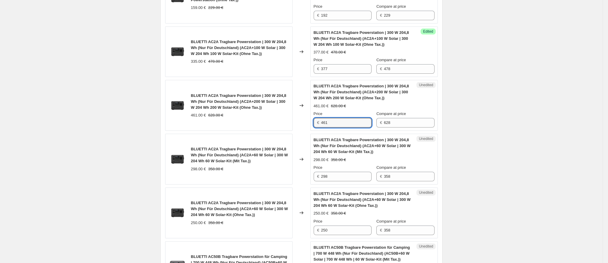
drag, startPoint x: 336, startPoint y: 111, endPoint x: 319, endPoint y: 110, distance: 16.4
click at [319, 118] on div "€ 461" at bounding box center [343, 123] width 58 height 10
type input "528"
click at [491, 113] on div "Create new price [MEDICAL_DATA]. This page is ready Create new price [MEDICAL_D…" at bounding box center [301, 75] width 602 height 1416
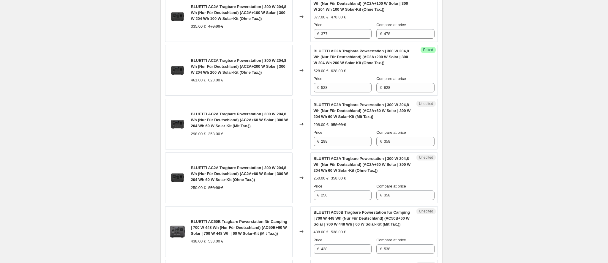
scroll to position [678, 0]
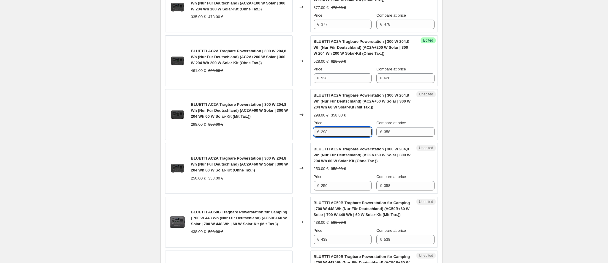
drag, startPoint x: 339, startPoint y: 120, endPoint x: 298, endPoint y: 123, distance: 41.4
click at [298, 123] on div "BLUETTI AC2A Tragbare Powerstation | 300 W 204,8 Wh (Nur Für Deutschland) (AC2A…" at bounding box center [301, 114] width 273 height 51
click at [511, 158] on div "Create new price [MEDICAL_DATA]. This page is ready Create new price [MEDICAL_D…" at bounding box center [301, 30] width 602 height 1416
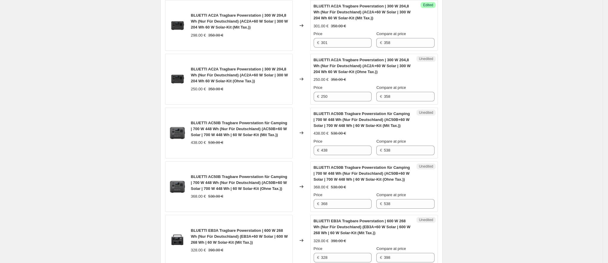
scroll to position [722, 0]
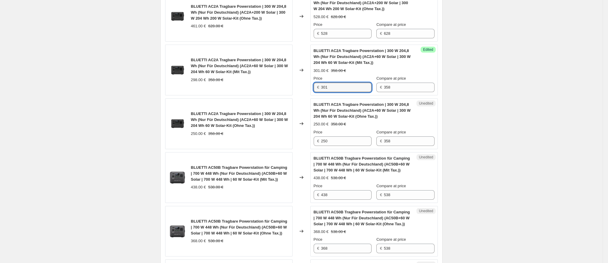
drag, startPoint x: 341, startPoint y: 77, endPoint x: 318, endPoint y: 76, distance: 22.6
click at [318, 83] on div "€ 301" at bounding box center [343, 88] width 58 height 10
type input "358"
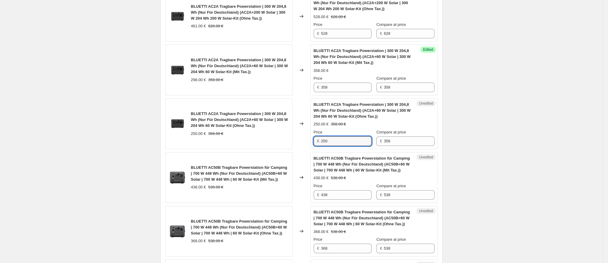
drag, startPoint x: 336, startPoint y: 131, endPoint x: 306, endPoint y: 132, distance: 30.3
click at [306, 132] on div "BLUETTI AC2A Tragbare Powerstation | 300 W 204,8 Wh (Nur Für Deutschland) (AC2A…" at bounding box center [301, 123] width 273 height 51
type input "301"
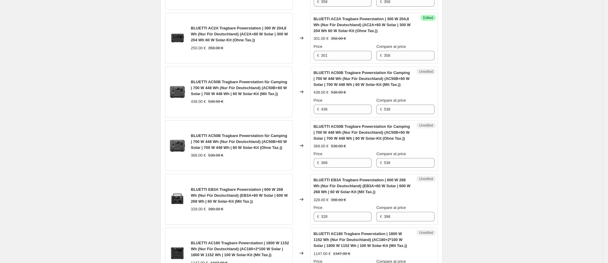
scroll to position [811, 0]
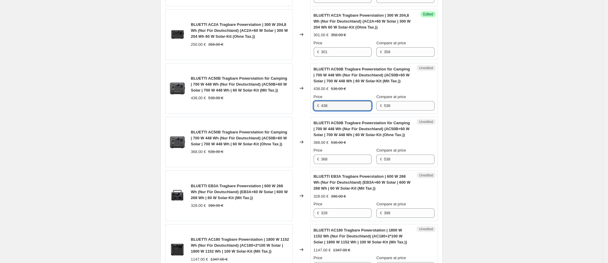
drag, startPoint x: 338, startPoint y: 95, endPoint x: 304, endPoint y: 94, distance: 34.5
click at [304, 94] on div "BLUETTI AC50B Tragbare Powerstation für Camping | 700 W 448 Wh (Nur Für Deutsch…" at bounding box center [301, 88] width 273 height 51
type input "508"
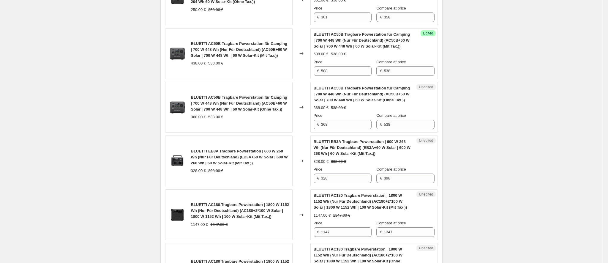
scroll to position [856, 0]
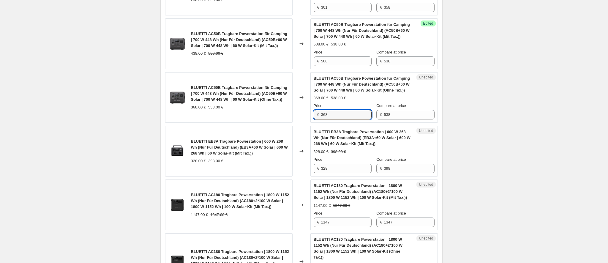
drag, startPoint x: 341, startPoint y: 103, endPoint x: 311, endPoint y: 104, distance: 29.4
click at [311, 104] on div "BLUETTI AC50B Tragbare Powerstation für Camping | 700 W 448 Wh (Nur Für Deutsch…" at bounding box center [301, 97] width 273 height 51
type input "427"
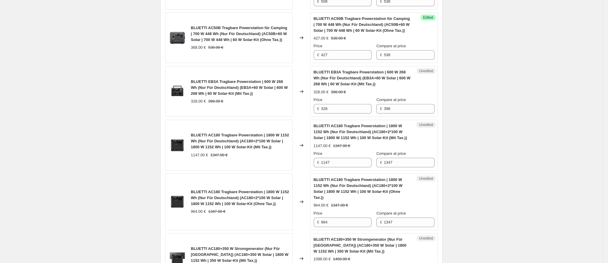
scroll to position [900, 0]
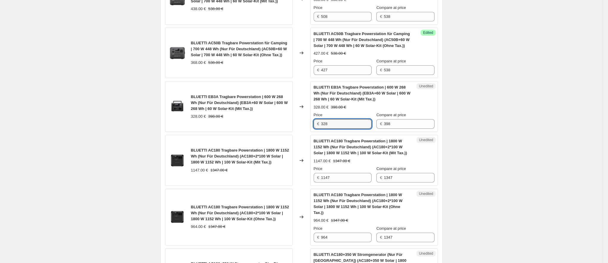
drag, startPoint x: 334, startPoint y: 113, endPoint x: 304, endPoint y: 116, distance: 29.8
click at [304, 116] on div "BLUETTI EB3A Tragbare Powerstation | 600 W 268 Wh (Nur Für Deutschland) (EB3A+6…" at bounding box center [301, 106] width 273 height 51
type input "378"
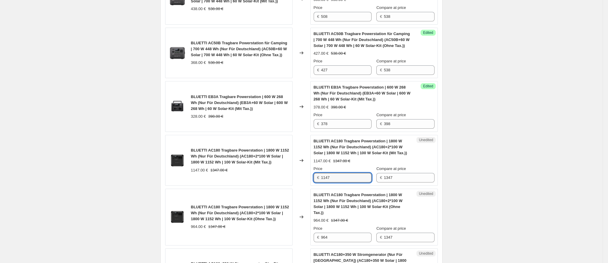
drag, startPoint x: 336, startPoint y: 166, endPoint x: 317, endPoint y: 166, distance: 18.7
click at [317, 173] on div "€ 1147" at bounding box center [343, 178] width 58 height 10
type input "1197"
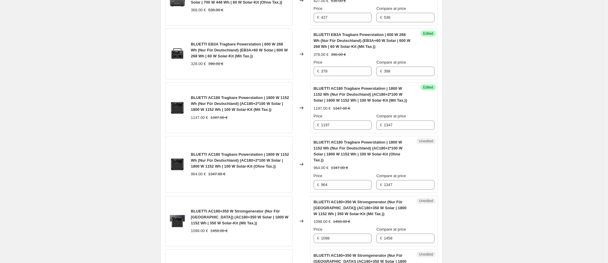
scroll to position [989, 0]
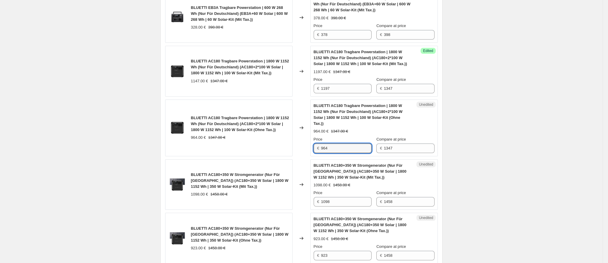
drag, startPoint x: 333, startPoint y: 141, endPoint x: 316, endPoint y: 141, distance: 17.5
click at [316, 143] on div "€ 964" at bounding box center [343, 148] width 58 height 10
type input "1006"
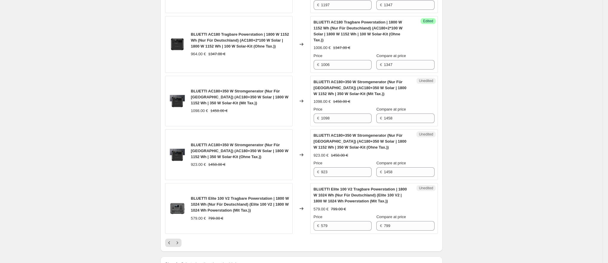
scroll to position [1078, 0]
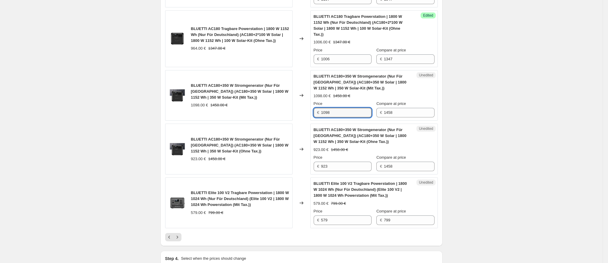
drag, startPoint x: 336, startPoint y: 103, endPoint x: 312, endPoint y: 102, distance: 24.1
click at [312, 102] on div "BLUETTI AC180+350 W Stromgenerator (Nur Für [GEOGRAPHIC_DATA]) (AC180+350 W Sol…" at bounding box center [301, 95] width 273 height 51
type input "1298"
drag, startPoint x: 325, startPoint y: 159, endPoint x: 320, endPoint y: 159, distance: 5.1
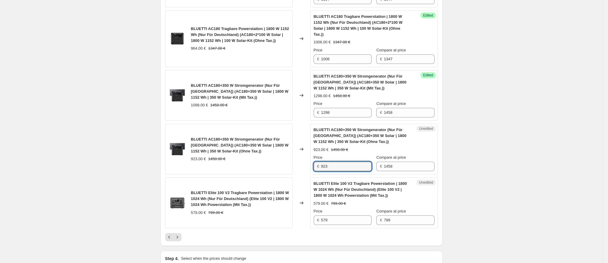
click at [320, 162] on div "€ 923" at bounding box center [343, 167] width 58 height 10
type input "1091"
click at [334, 214] on div "Unedited BLUETTI Elite 100 V2 Tragbare Powerstation | 1800 W 1024 Wh (Nur Für D…" at bounding box center [373, 202] width 127 height 51
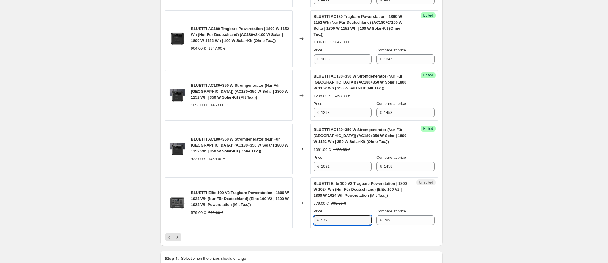
drag, startPoint x: 334, startPoint y: 209, endPoint x: 317, endPoint y: 208, distance: 17.6
click at [317, 215] on div "€ 579" at bounding box center [343, 220] width 58 height 10
type input "649"
click at [180, 234] on icon "Next" at bounding box center [177, 237] width 6 height 6
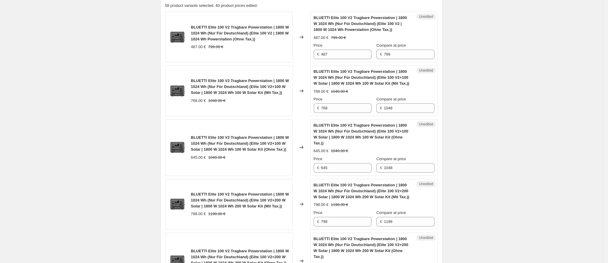
scroll to position [152, 0]
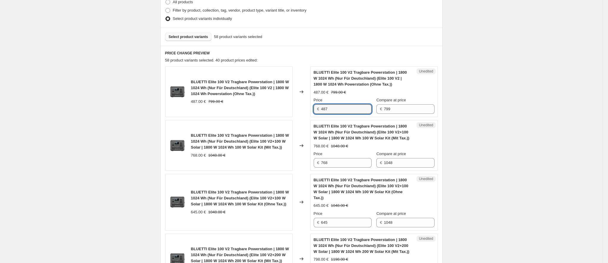
drag, startPoint x: 332, startPoint y: 110, endPoint x: 309, endPoint y: 110, distance: 23.5
click at [309, 110] on div "BLUETTI Elite 100 V2 Tragbare Powerstation | 1800 W 1024 Wh (Nur Für Deutschlan…" at bounding box center [301, 91] width 273 height 51
type input "545"
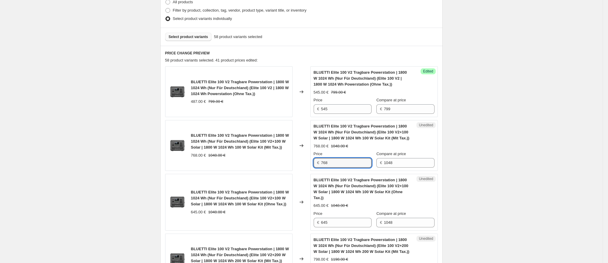
drag, startPoint x: 348, startPoint y: 165, endPoint x: 309, endPoint y: 164, distance: 39.2
click at [309, 164] on div "BLUETTI Elite 100 V2 Tragbare Powerstation | 1800 W 1024 Wh (Nur Für Deutschlan…" at bounding box center [301, 145] width 273 height 51
type input "798"
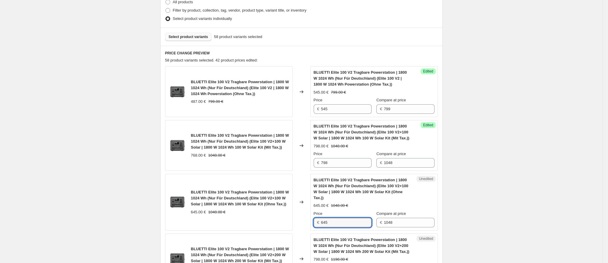
drag, startPoint x: 329, startPoint y: 218, endPoint x: 318, endPoint y: 217, distance: 11.0
click at [318, 218] on div "€ 645" at bounding box center [343, 223] width 58 height 10
type input "671"
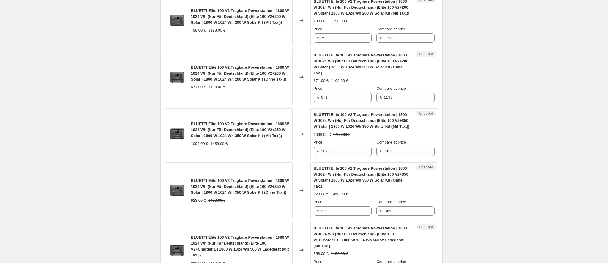
scroll to position [374, 0]
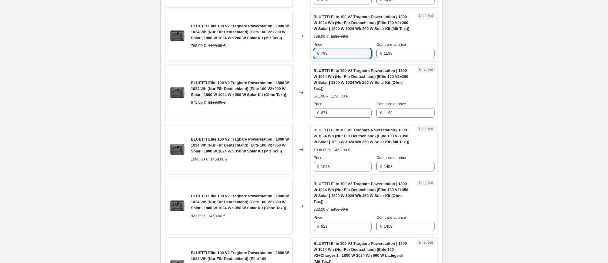
drag, startPoint x: 336, startPoint y: 47, endPoint x: 314, endPoint y: 48, distance: 21.4
click at [314, 48] on div "Unedited BLUETTI Elite 100 V2 Tragbare Powerstation | 1800 W 1024 Wh (Nur Für D…" at bounding box center [373, 36] width 127 height 51
type input "8"
type input "948"
drag, startPoint x: 334, startPoint y: 101, endPoint x: 315, endPoint y: 103, distance: 18.8
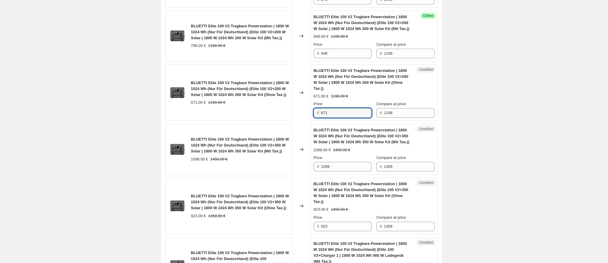
click at [315, 103] on div "Unedited BLUETTI Elite 100 V2 Tragbare Powerstation | 1800 W 1024 Wh (Nur Für D…" at bounding box center [373, 92] width 127 height 57
type input "797"
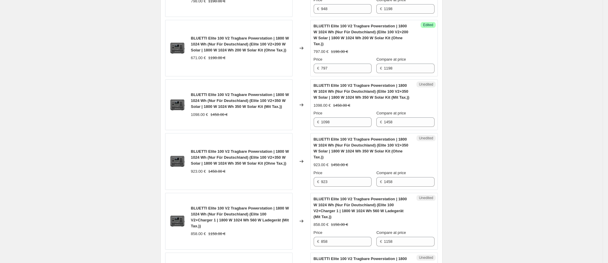
scroll to position [464, 0]
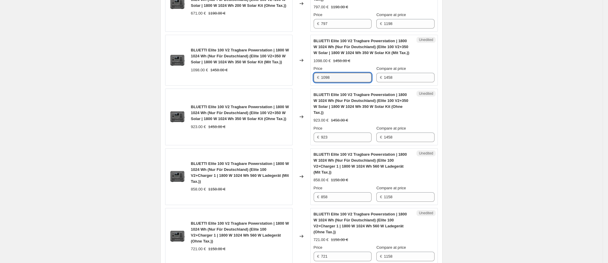
drag, startPoint x: 339, startPoint y: 67, endPoint x: 318, endPoint y: 64, distance: 21.2
click at [318, 73] on div "€ 1098" at bounding box center [343, 78] width 58 height 10
type input "1198"
click at [544, 108] on div "Create new price [MEDICAL_DATA]. This page is ready Create new price [MEDICAL_D…" at bounding box center [301, 196] width 602 height 1321
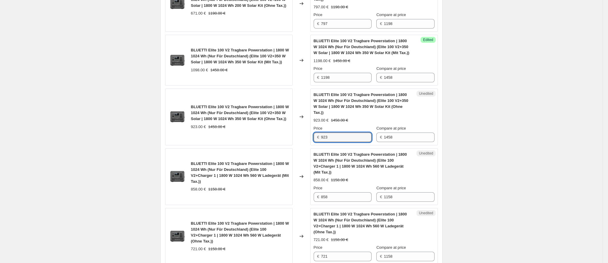
drag, startPoint x: 341, startPoint y: 119, endPoint x: 311, endPoint y: 121, distance: 29.2
click at [311, 121] on div "BLUETTI Elite 100 V2 Tragbare Powerstation | 1800 W 1024 Wh (Nur Für Deutschlan…" at bounding box center [301, 116] width 273 height 57
type input "1007"
click at [502, 99] on div "Create new price [MEDICAL_DATA]. This page is ready Create new price [MEDICAL_D…" at bounding box center [301, 196] width 602 height 1321
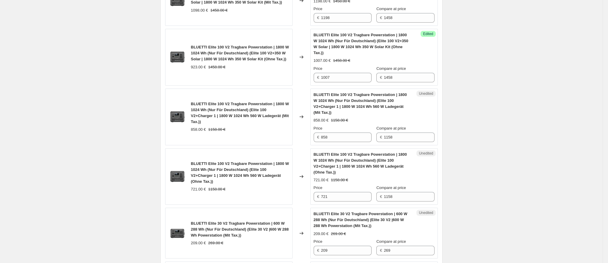
scroll to position [508, 0]
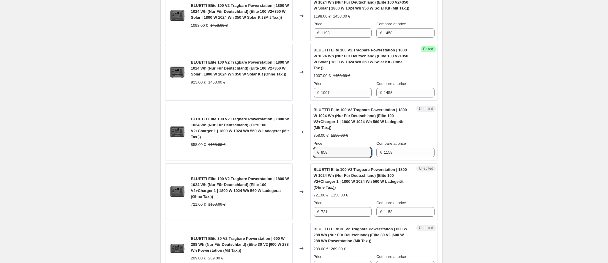
drag, startPoint x: 332, startPoint y: 135, endPoint x: 317, endPoint y: 136, distance: 15.5
click at [317, 148] on div "€ 858" at bounding box center [343, 153] width 58 height 10
type input "948"
click at [476, 137] on div "Create new price [MEDICAL_DATA]. This page is ready Create new price [MEDICAL_D…" at bounding box center [301, 152] width 602 height 1321
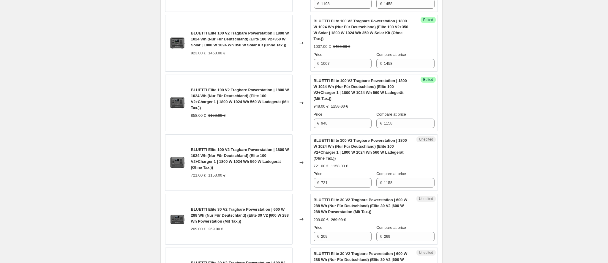
scroll to position [553, 0]
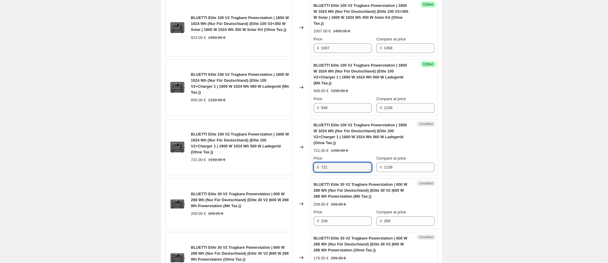
drag, startPoint x: 339, startPoint y: 151, endPoint x: 315, endPoint y: 150, distance: 24.1
click at [315, 150] on div "Unedited BLUETTI Elite 100 V2 Tragbare Powerstation | 1800 W 1024 Wh (Nur Für D…" at bounding box center [373, 147] width 127 height 57
type input "797"
click at [521, 135] on div "Create new price [MEDICAL_DATA]. This page is ready Create new price [MEDICAL_D…" at bounding box center [301, 107] width 602 height 1321
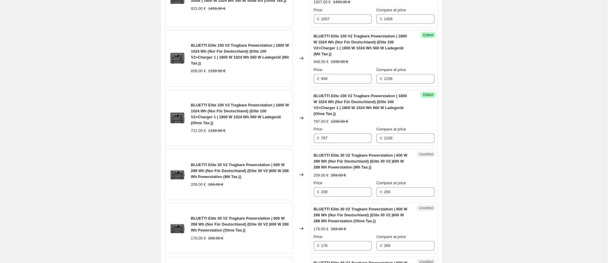
scroll to position [597, 0]
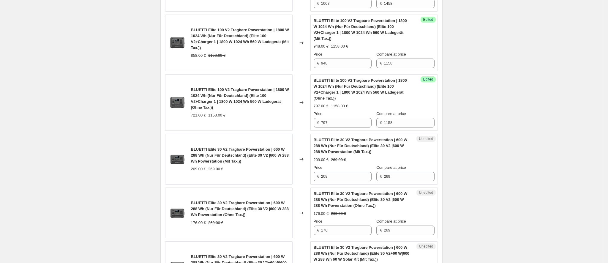
click at [523, 94] on div "Create new price [MEDICAL_DATA]. This page is ready Create new price [MEDICAL_D…" at bounding box center [301, 63] width 602 height 1321
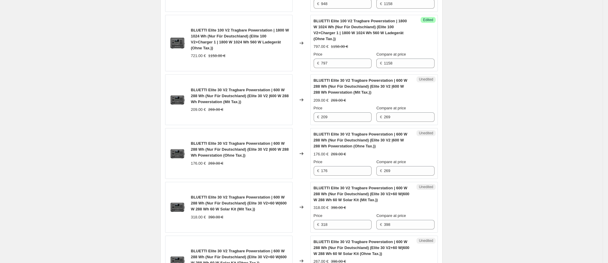
scroll to position [642, 0]
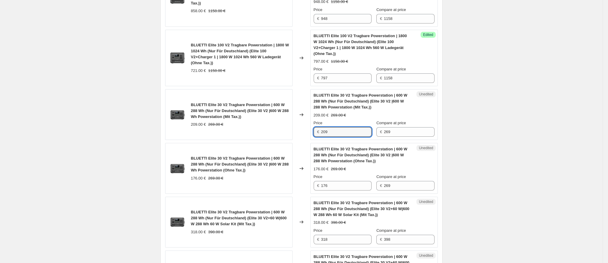
drag, startPoint x: 341, startPoint y: 117, endPoint x: 319, endPoint y: 115, distance: 22.1
click at [320, 127] on div "€ 209" at bounding box center [343, 132] width 58 height 10
type input "239"
click at [514, 117] on div "Create new price [MEDICAL_DATA]. This page is ready Create new price [MEDICAL_D…" at bounding box center [301, 18] width 602 height 1321
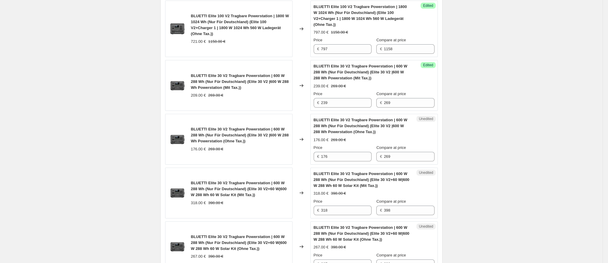
scroll to position [686, 0]
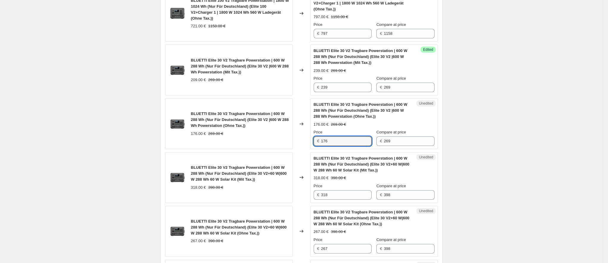
drag, startPoint x: 331, startPoint y: 124, endPoint x: 317, endPoint y: 125, distance: 13.7
click at [317, 136] on div "€ 176" at bounding box center [343, 141] width 58 height 10
type input "201"
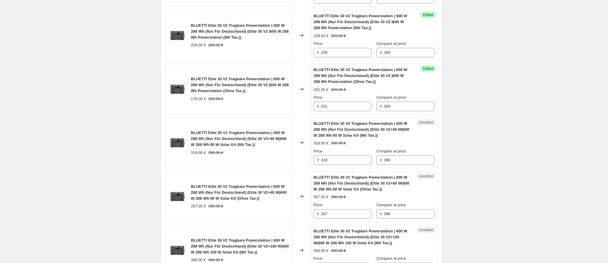
scroll to position [731, 0]
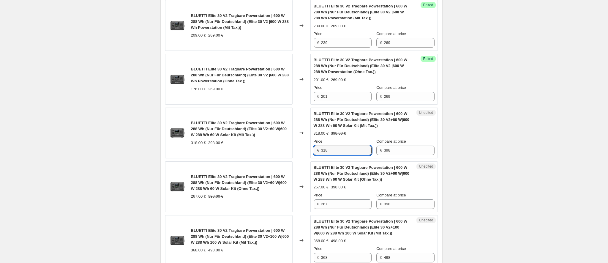
drag, startPoint x: 339, startPoint y: 132, endPoint x: 320, endPoint y: 133, distance: 19.6
click at [320, 145] on div "€ 318" at bounding box center [343, 150] width 58 height 10
type input "358"
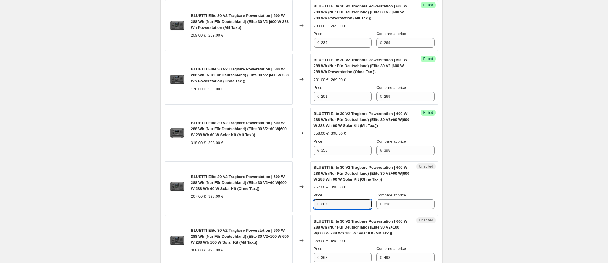
drag, startPoint x: 336, startPoint y: 186, endPoint x: 320, endPoint y: 187, distance: 15.8
click at [320, 199] on div "€ 267" at bounding box center [343, 204] width 58 height 10
type input "301"
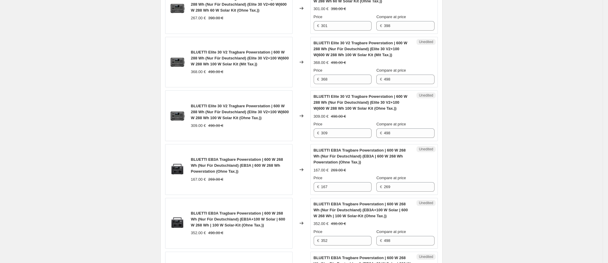
scroll to position [820, 0]
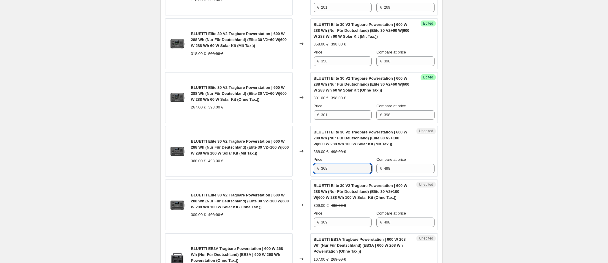
drag, startPoint x: 340, startPoint y: 149, endPoint x: 304, endPoint y: 152, distance: 35.8
click at [304, 152] on div "BLUETTI Elite 30 V2 Tragbare Powerstation | 600 W 288 Wh (Nur Für Deutschland) …" at bounding box center [301, 151] width 273 height 51
type input "398"
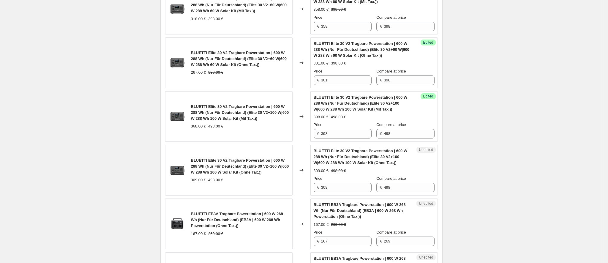
scroll to position [864, 0]
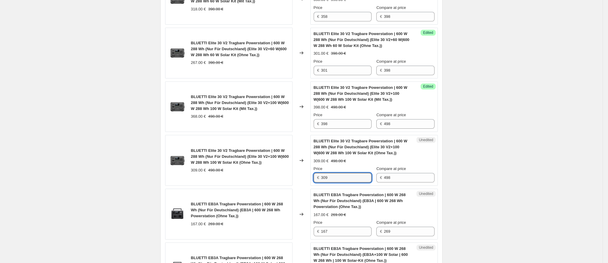
drag, startPoint x: 336, startPoint y: 163, endPoint x: 314, endPoint y: 163, distance: 22.0
click at [314, 163] on div "Unedited BLUETTI Elite 30 V2 Tragbare Powerstation | 600 W 288 Wh (Nur Für Deut…" at bounding box center [373, 160] width 127 height 51
type input "334"
drag, startPoint x: 531, startPoint y: 121, endPoint x: 526, endPoint y: 120, distance: 4.6
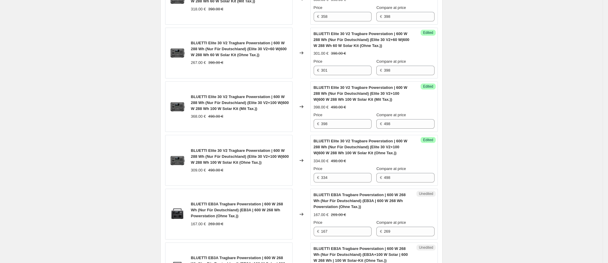
scroll to position [953, 0]
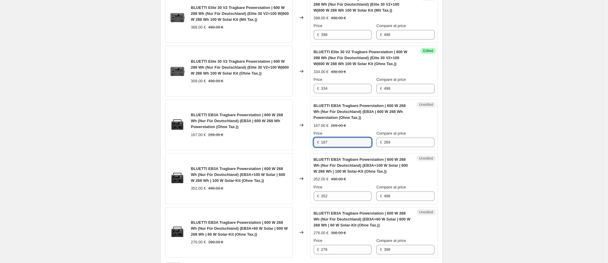
drag, startPoint x: 336, startPoint y: 127, endPoint x: 322, endPoint y: 127, distance: 14.8
click at [322, 137] on div "€ 167" at bounding box center [343, 142] width 58 height 10
type input "209"
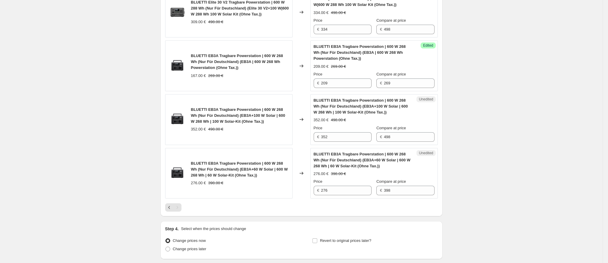
scroll to position [1043, 0]
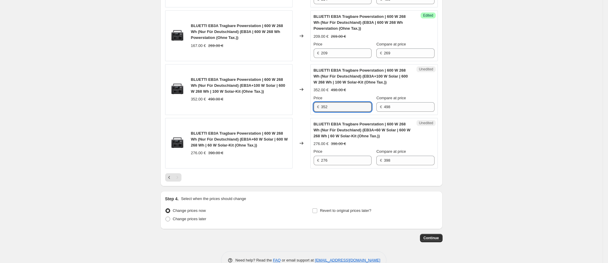
drag, startPoint x: 342, startPoint y: 89, endPoint x: 307, endPoint y: 89, distance: 35.6
click at [307, 89] on div "BLUETTI EB3A Tragbare Powerstation | 600 W 268 Wh (Nur Für Deutschland) (EB3A+1…" at bounding box center [301, 89] width 273 height 51
type input "394"
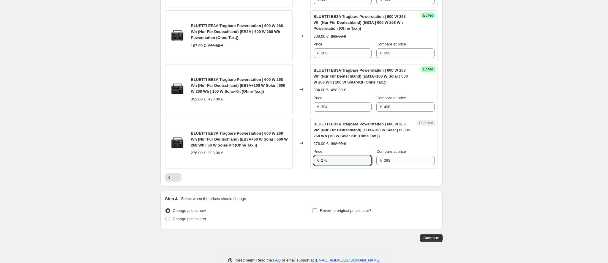
drag, startPoint x: 331, startPoint y: 145, endPoint x: 312, endPoint y: 145, distance: 18.7
click at [312, 145] on div "Unedited BLUETTI EB3A Tragbare Powerstation | 600 W 268 Wh (Nur Für Deutschland…" at bounding box center [373, 143] width 127 height 51
type input "318"
click at [206, 216] on span "Change prices later" at bounding box center [190, 218] width 34 height 4
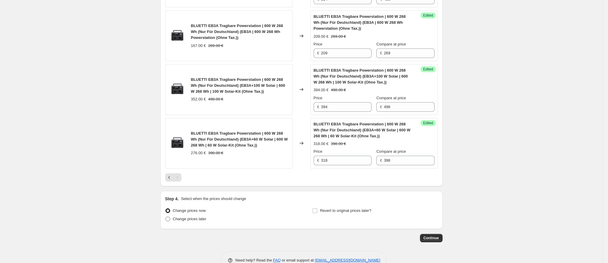
click at [166, 216] on input "Change prices later" at bounding box center [165, 216] width 0 height 0
radio input "true"
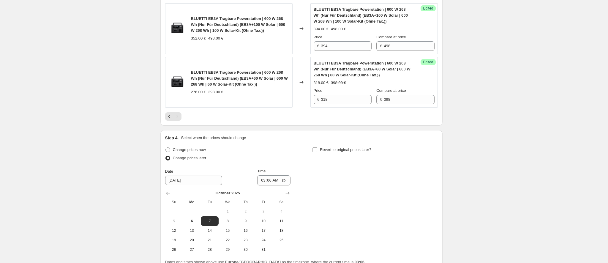
scroll to position [1132, 0]
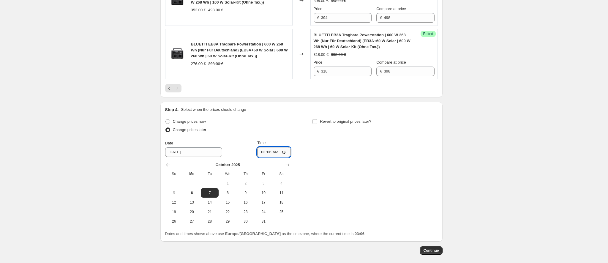
click at [287, 147] on input "03:06" at bounding box center [273, 152] width 33 height 10
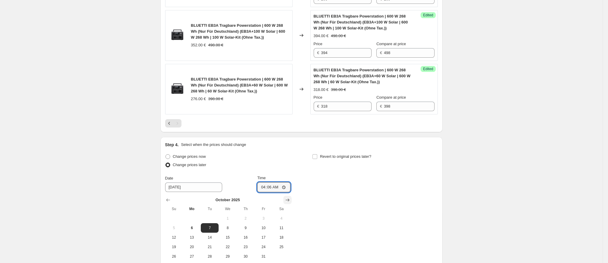
scroll to position [1087, 0]
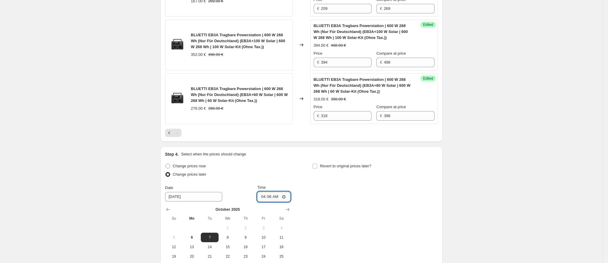
click at [287, 192] on input "04:06" at bounding box center [273, 197] width 33 height 10
type input "04:00"
click at [334, 209] on div "Change prices now Change prices later Date [DATE] Time 04:00 [DATE] Su Mo Tu We…" at bounding box center [301, 216] width 273 height 109
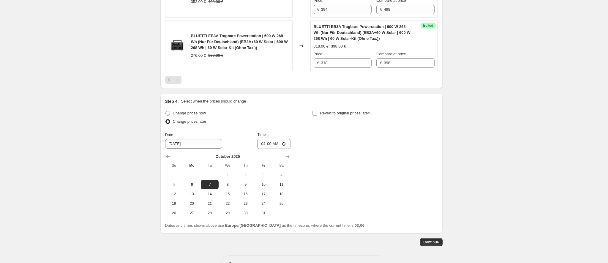
scroll to position [1143, 0]
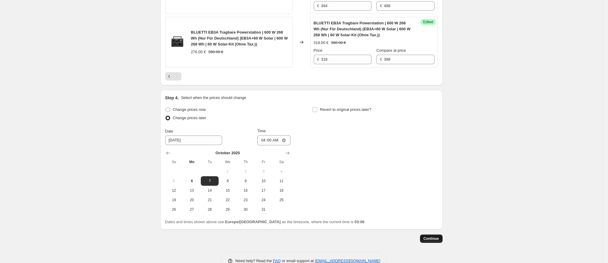
click at [427, 236] on span "Continue" at bounding box center [430, 238] width 15 height 5
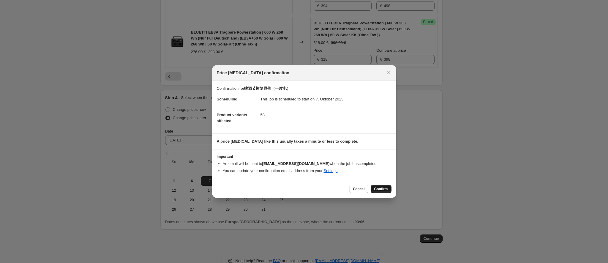
click at [389, 188] on button "Confirm" at bounding box center [381, 189] width 21 height 8
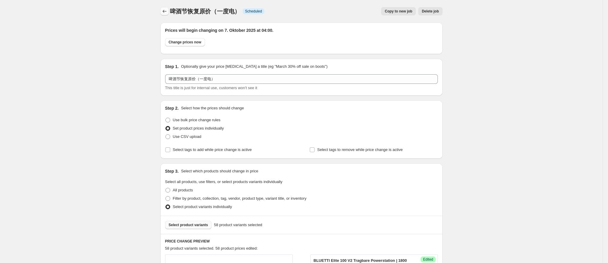
click at [165, 12] on icon "Price change jobs" at bounding box center [165, 11] width 6 height 6
